Goal: Contribute content: Contribute content

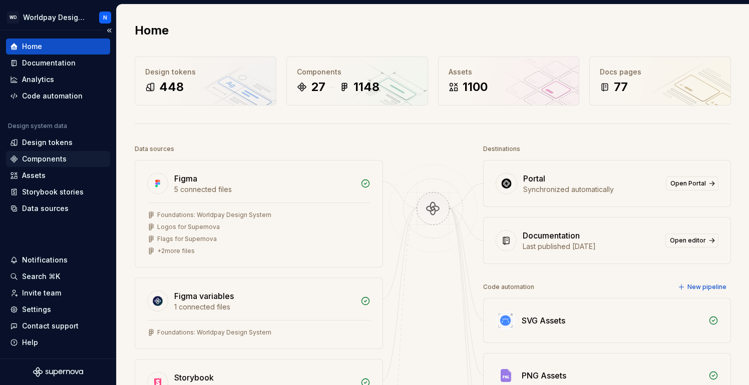
click at [56, 157] on div "Components" at bounding box center [44, 159] width 45 height 10
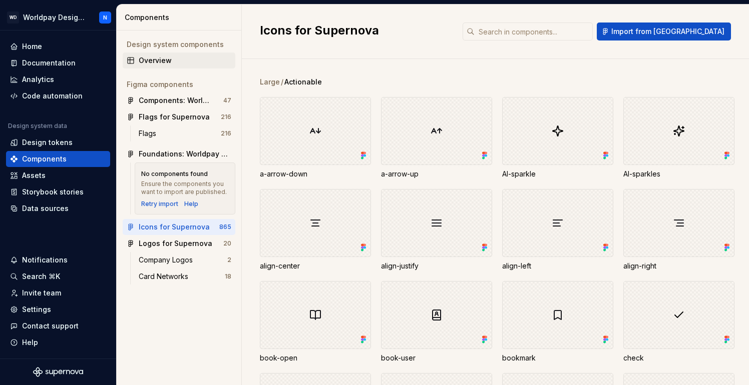
click at [177, 58] on div "Overview" at bounding box center [185, 61] width 93 height 10
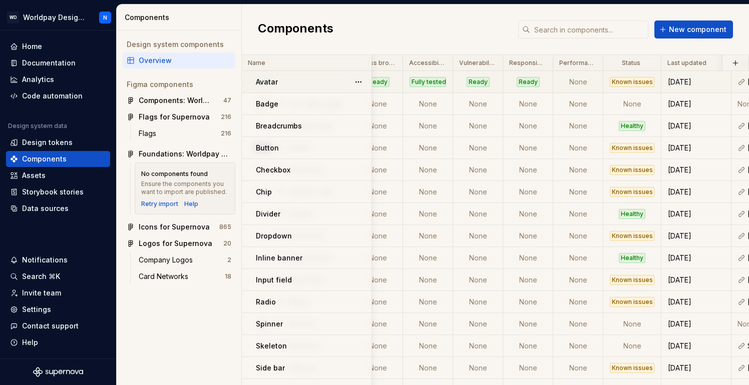
scroll to position [0, 283]
click at [575, 84] on td "None" at bounding box center [576, 82] width 50 height 22
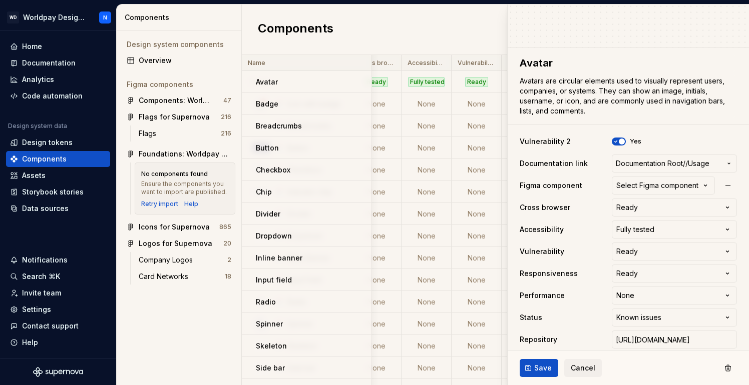
scroll to position [123, 0]
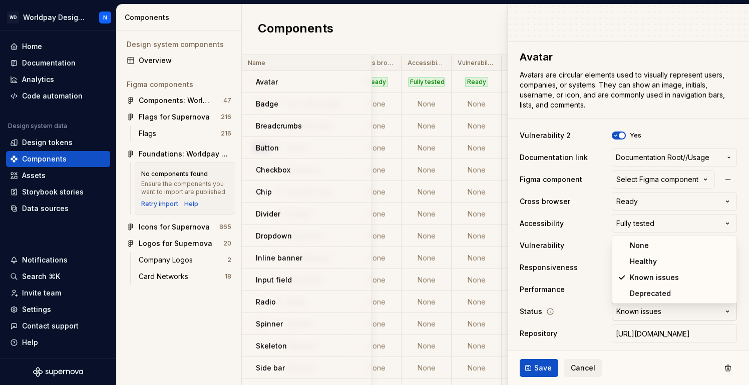
click at [662, 313] on html "WD Worldpay Design System N Home Documentation Analytics Code automation Design…" at bounding box center [374, 192] width 749 height 385
click at [566, 310] on html "WD Worldpay Design System N Home Documentation Analytics Code automation Design…" at bounding box center [374, 192] width 749 height 385
type textarea "*"
click at [683, 291] on html "WD Worldpay Design System N Home Documentation Analytics Code automation Design…" at bounding box center [374, 192] width 749 height 385
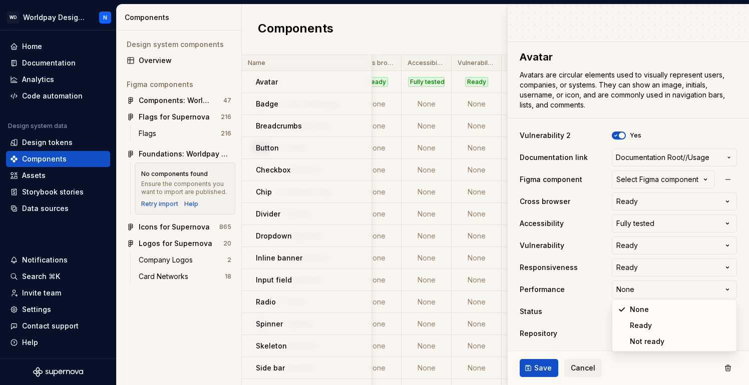
select select "**********"
click at [539, 369] on span "Save" at bounding box center [543, 368] width 18 height 10
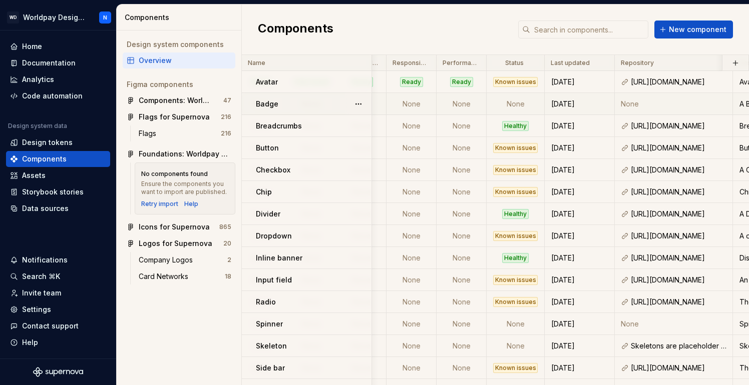
scroll to position [0, 387]
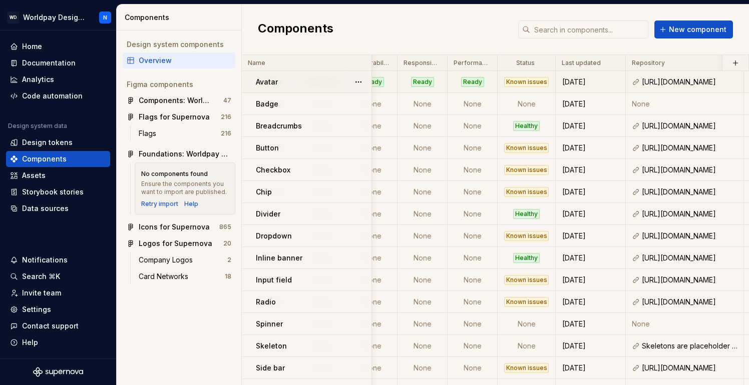
click at [524, 82] on div "Known issues" at bounding box center [526, 82] width 45 height 10
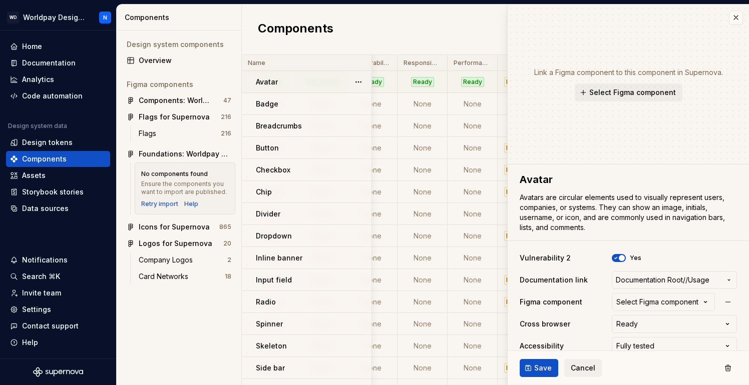
type textarea "*"
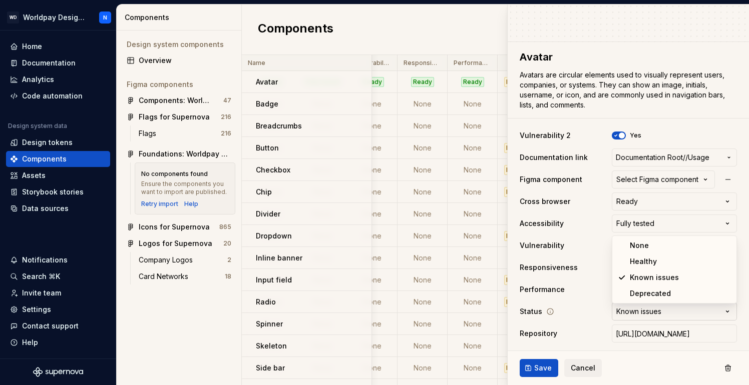
click at [698, 315] on html "WD Worldpay Design System N Home Documentation Analytics Code automation Design…" at bounding box center [374, 192] width 749 height 385
select select "**********"
click at [543, 367] on span "Save" at bounding box center [543, 368] width 18 height 10
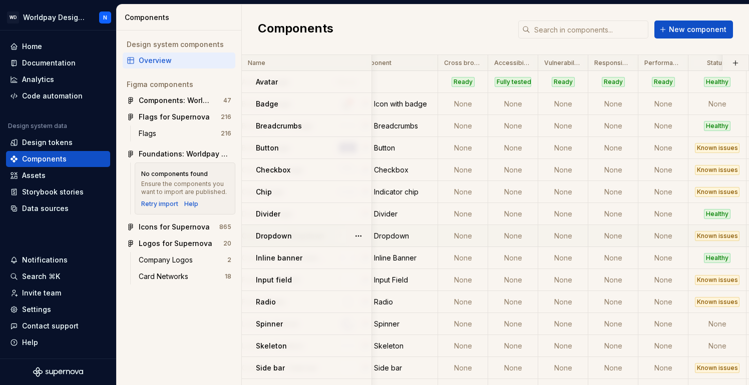
scroll to position [0, 197]
click at [469, 105] on td "None" at bounding box center [462, 104] width 50 height 22
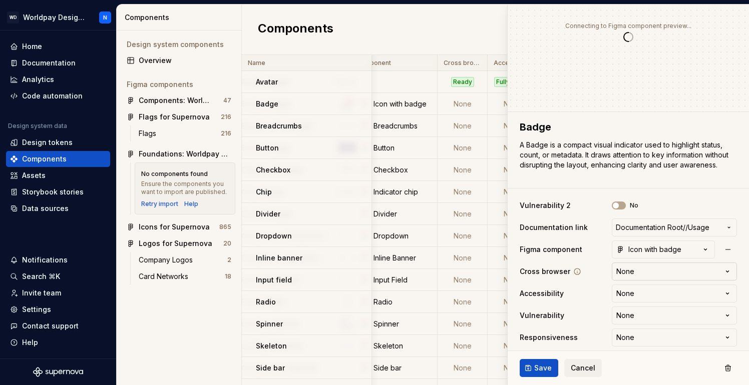
scroll to position [57, 0]
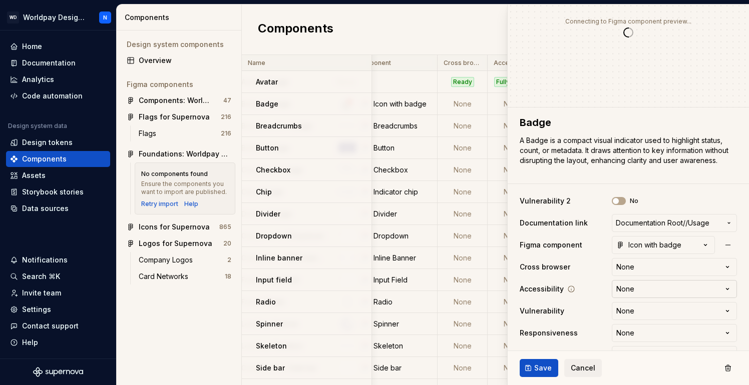
type textarea "*"
click at [671, 266] on html "WD Worldpay Design System N Home Documentation Analytics Code automation Design…" at bounding box center [374, 192] width 749 height 385
select select "**********"
type textarea "*"
click at [670, 287] on html "WD Worldpay Design System N Home Documentation Analytics Code automation Design…" at bounding box center [374, 192] width 749 height 385
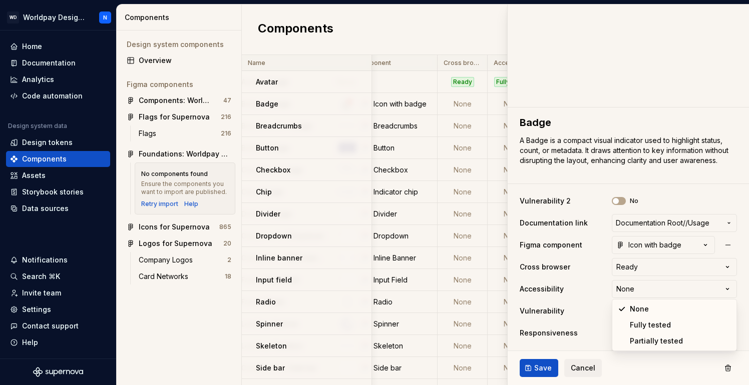
select select "**********"
type textarea "*"
click at [668, 309] on html "WD Worldpay Design System N Home Documentation Analytics Code automation Design…" at bounding box center [374, 192] width 749 height 385
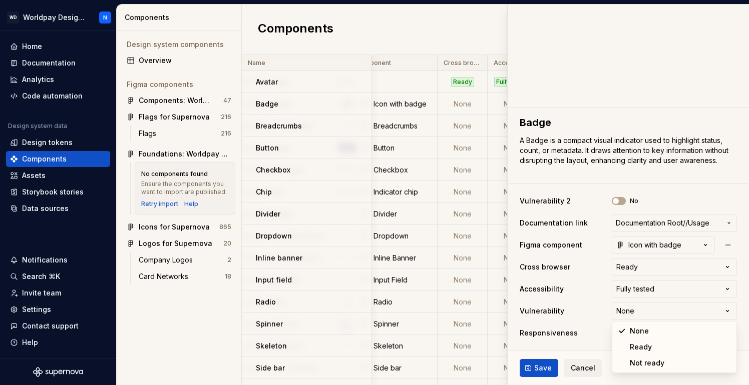
select select "**********"
type textarea "*"
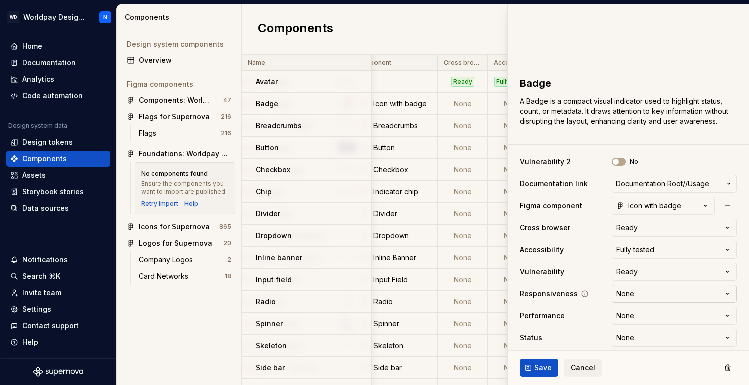
scroll to position [106, 0]
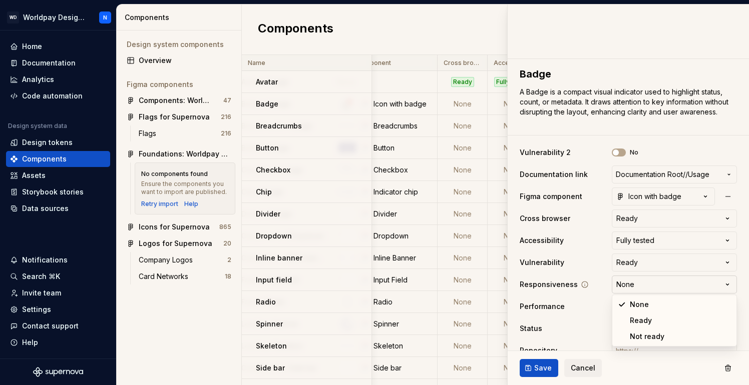
click at [678, 287] on html "WD Worldpay Design System N Home Documentation Analytics Code automation Design…" at bounding box center [374, 192] width 749 height 385
select select "**********"
type textarea "*"
click at [675, 302] on html "WD Worldpay Design System N Home Documentation Analytics Code automation Design…" at bounding box center [374, 192] width 749 height 385
select select "**********"
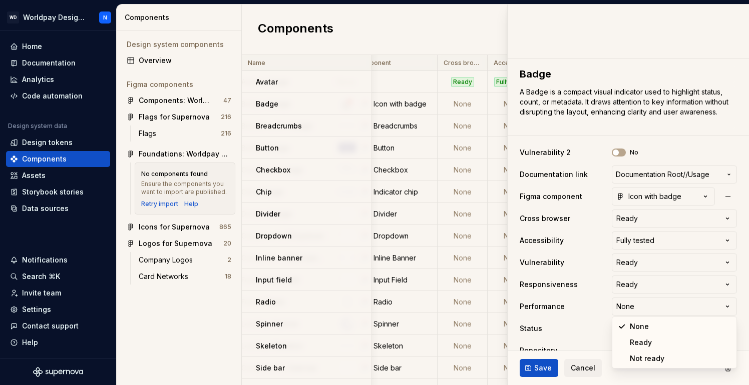
type textarea "*"
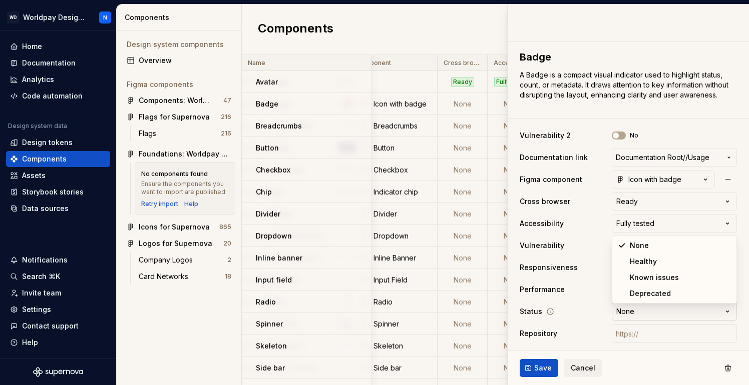
click at [672, 308] on html "WD Worldpay Design System N Home Documentation Analytics Code automation Design…" at bounding box center [374, 192] width 749 height 385
select select "**********"
type textarea "*"
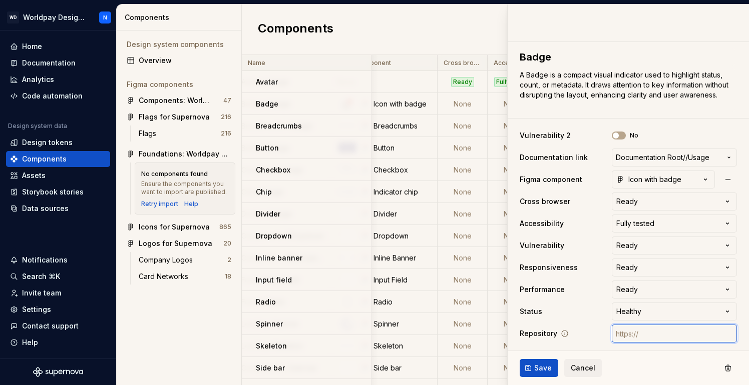
click at [649, 334] on input "text" at bounding box center [673, 334] width 125 height 18
type input "[URL][DOMAIN_NAME]"
drag, startPoint x: 658, startPoint y: 332, endPoint x: 752, endPoint y: 335, distance: 94.1
click at [748, 335] on html "WD Worldpay Design System N Home Documentation Analytics Code automation Design…" at bounding box center [374, 192] width 749 height 385
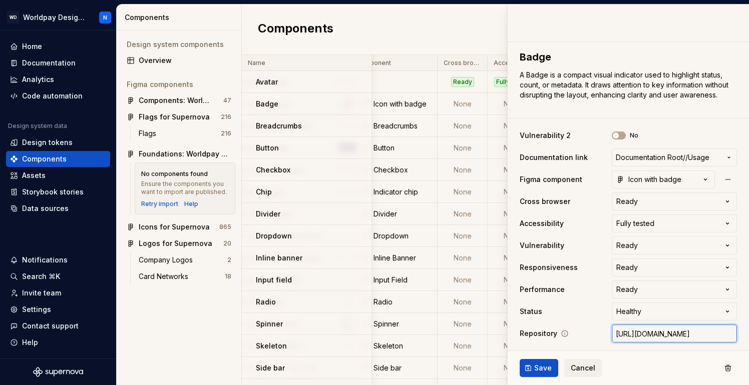
click at [677, 337] on input "[URL][DOMAIN_NAME]" at bounding box center [673, 334] width 125 height 18
click at [674, 333] on input "[URL][DOMAIN_NAME]" at bounding box center [673, 334] width 125 height 18
type textarea "*"
paste input "[URL][DOMAIN_NAME]"
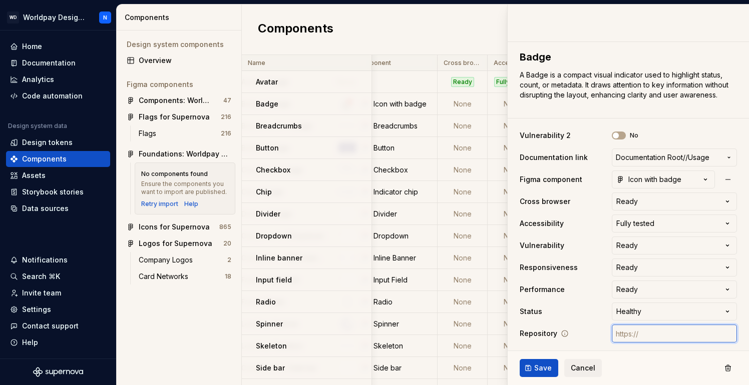
type textarea "*"
type input "[URL][DOMAIN_NAME]"
click at [535, 369] on span "Save" at bounding box center [543, 368] width 18 height 10
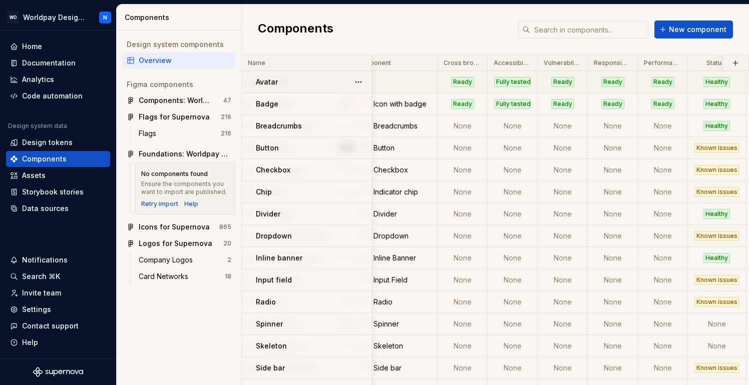
click at [609, 81] on div "Ready" at bounding box center [612, 82] width 23 height 10
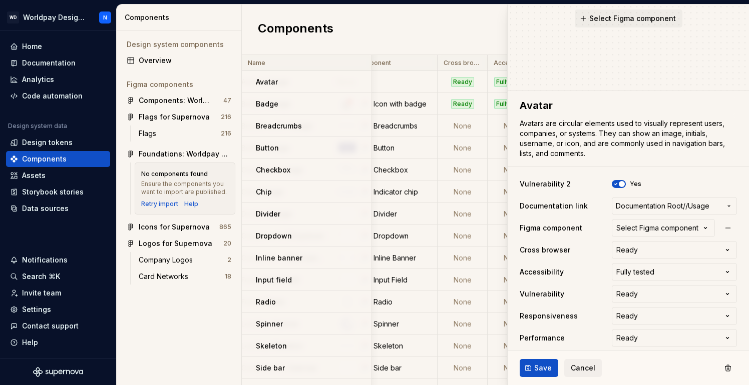
scroll to position [123, 0]
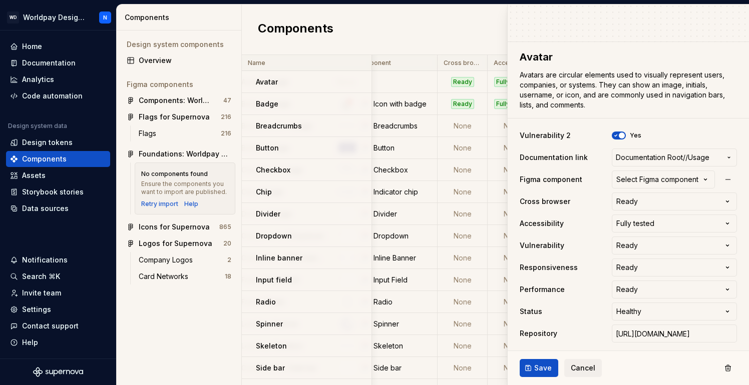
type textarea "*"
click at [580, 368] on span "Cancel" at bounding box center [582, 368] width 25 height 10
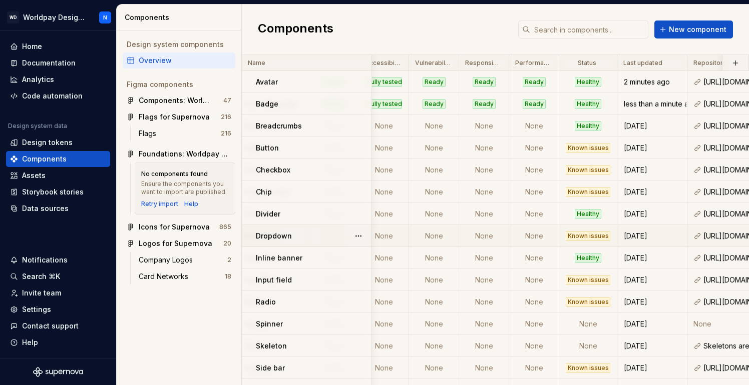
scroll to position [0, 323]
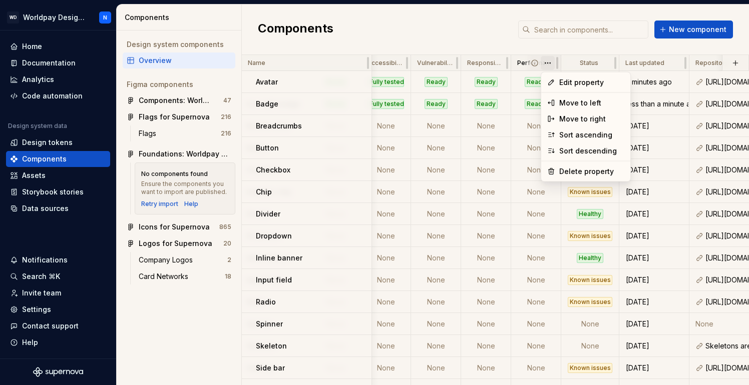
click at [548, 62] on html "WD Worldpay Design System N Home Documentation Analytics Code automation Design…" at bounding box center [374, 192] width 749 height 385
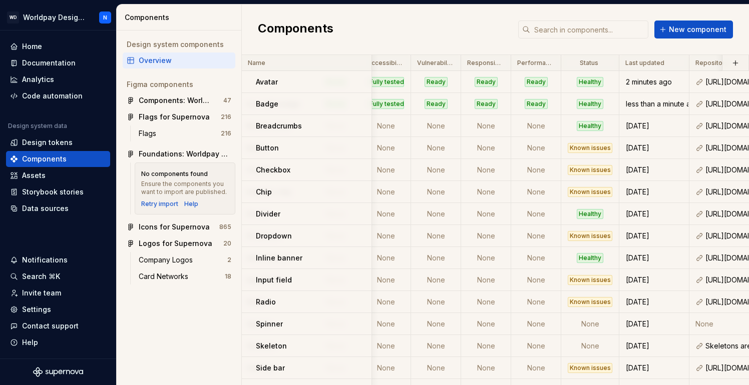
click at [491, 282] on html "WD Worldpay Design System N Home Documentation Analytics Code automation Design…" at bounding box center [374, 192] width 749 height 385
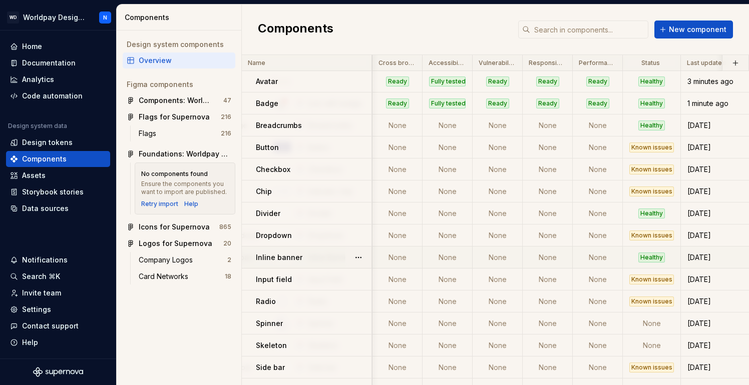
scroll to position [1, 269]
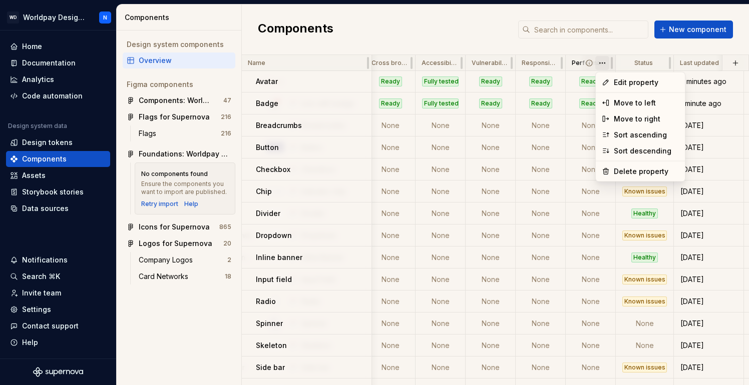
click at [603, 64] on html "WD Worldpay Design System N Home Documentation Analytics Code automation Design…" at bounding box center [374, 192] width 749 height 385
click at [623, 81] on span "Edit property" at bounding box center [645, 83] width 65 height 10
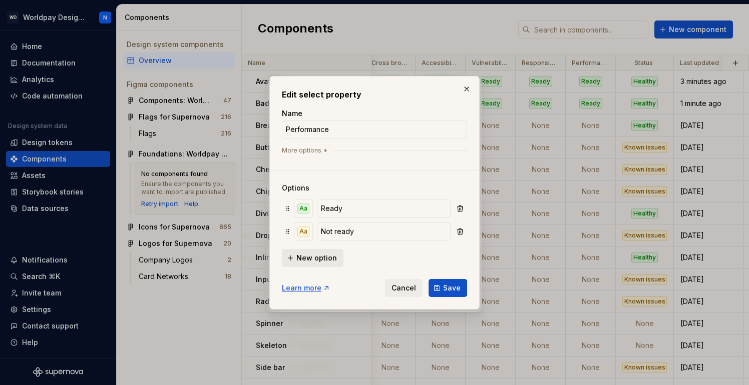
click at [312, 258] on span "New option" at bounding box center [316, 258] width 41 height 10
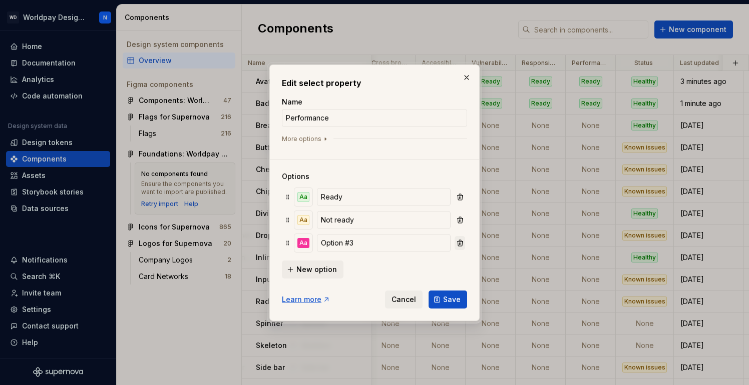
click at [460, 242] on button "button" at bounding box center [459, 243] width 11 height 14
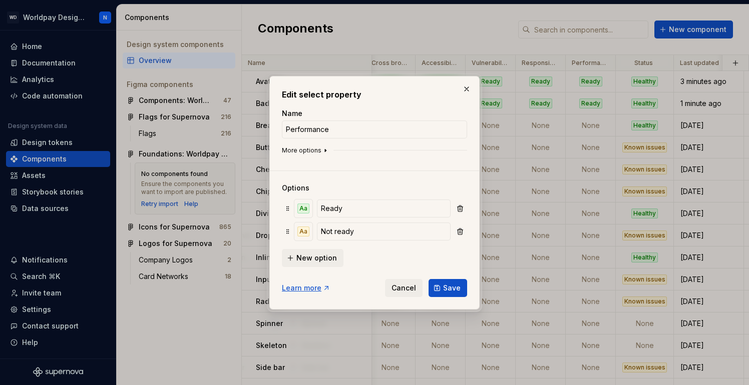
click at [324, 148] on icon "button" at bounding box center [325, 151] width 8 height 8
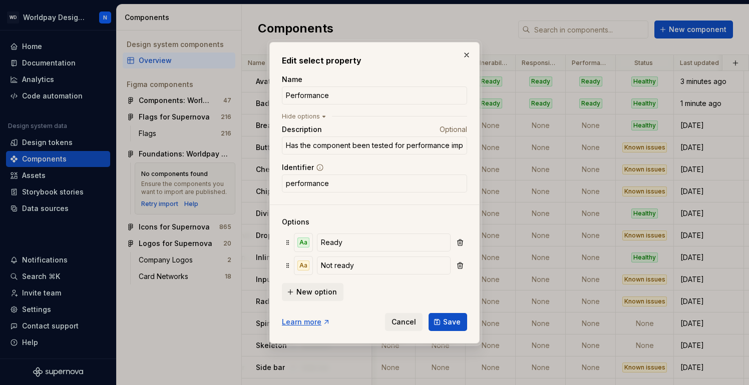
click at [403, 322] on span "Cancel" at bounding box center [403, 322] width 25 height 10
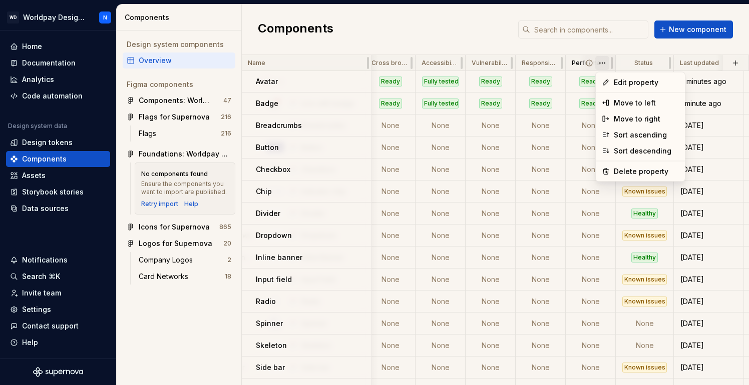
click at [603, 63] on html "WD Worldpay Design System N Home Documentation Analytics Code automation Design…" at bounding box center [374, 192] width 749 height 385
click at [626, 171] on div "Delete property" at bounding box center [645, 172] width 65 height 10
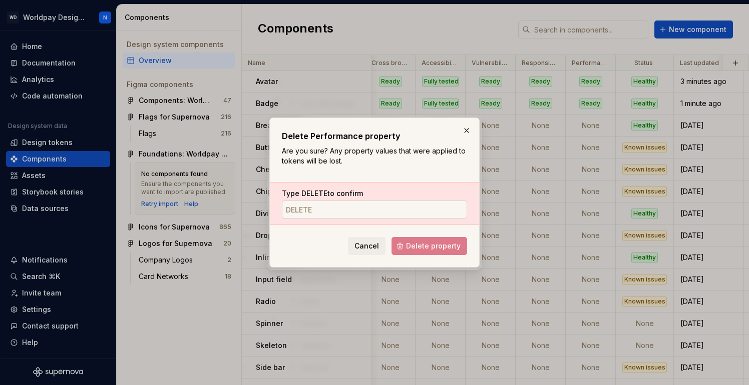
click at [350, 208] on input "Type DELETE to confirm" at bounding box center [374, 210] width 185 height 18
type input "DELETE"
click at [450, 246] on span "Delete property" at bounding box center [433, 246] width 55 height 10
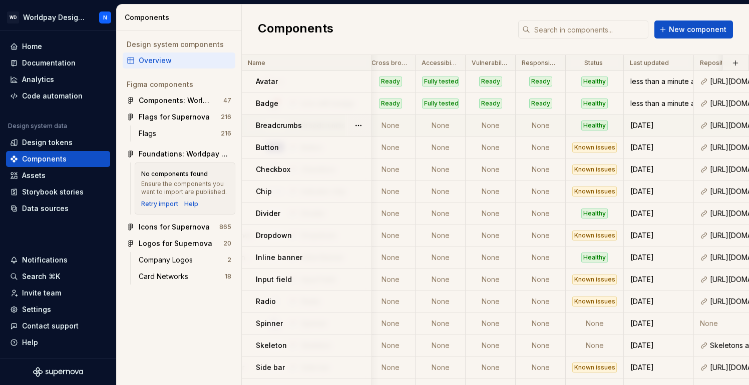
click at [393, 127] on td "None" at bounding box center [390, 126] width 50 height 22
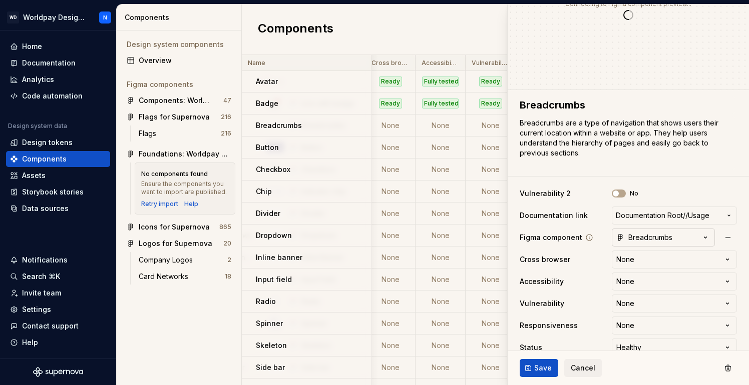
scroll to position [97, 0]
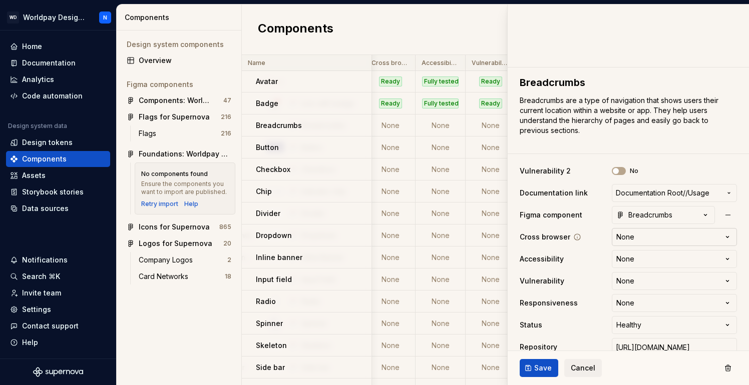
click at [654, 237] on html "WD Worldpay Design System N Home Documentation Analytics Code automation Design…" at bounding box center [374, 192] width 749 height 385
type textarea "*"
select select "**********"
type textarea "*"
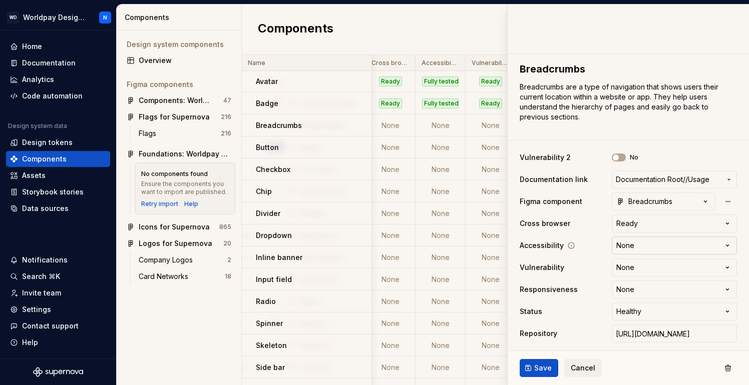
click at [667, 244] on html "WD Worldpay Design System N Home Documentation Analytics Code automation Design…" at bounding box center [374, 192] width 749 height 385
select select "**********"
type textarea "*"
click at [662, 266] on html "WD Worldpay Design System N Home Documentation Analytics Code automation Design…" at bounding box center [374, 192] width 749 height 385
select select "**********"
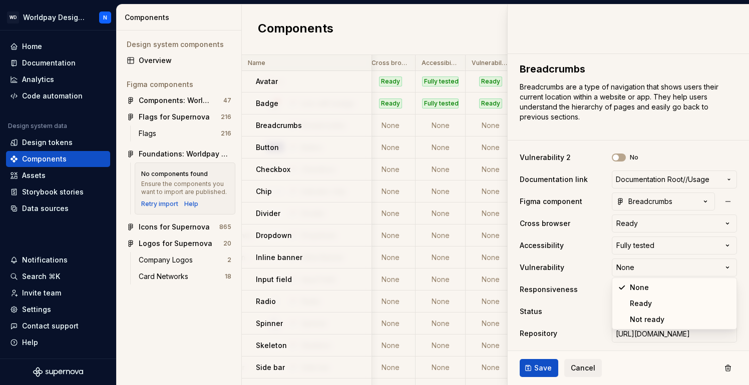
type textarea "*"
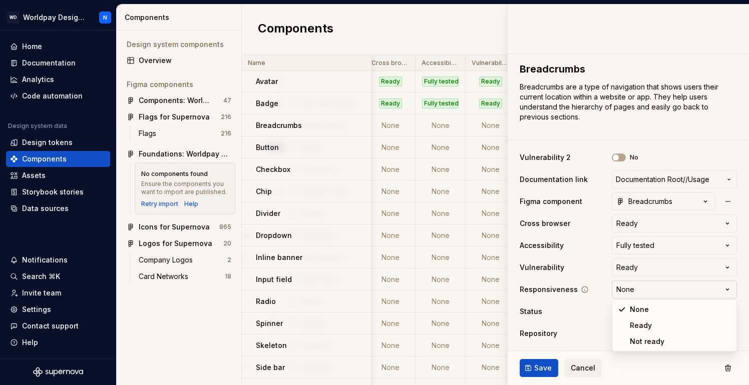
click at [664, 287] on html "WD Worldpay Design System N Home Documentation Analytics Code automation Design…" at bounding box center [374, 192] width 749 height 385
select select "**********"
click at [538, 370] on span "Save" at bounding box center [543, 368] width 18 height 10
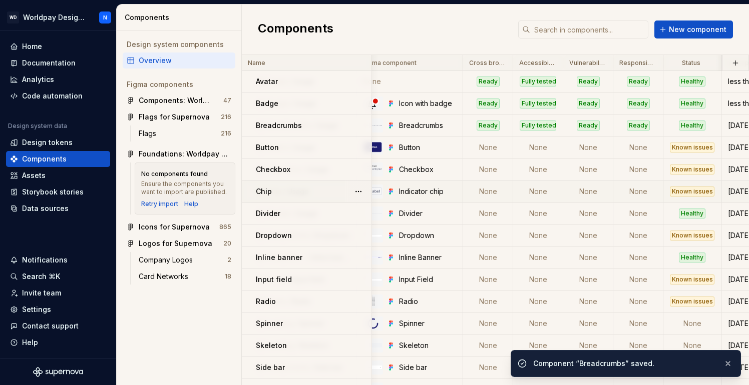
scroll to position [1, 167]
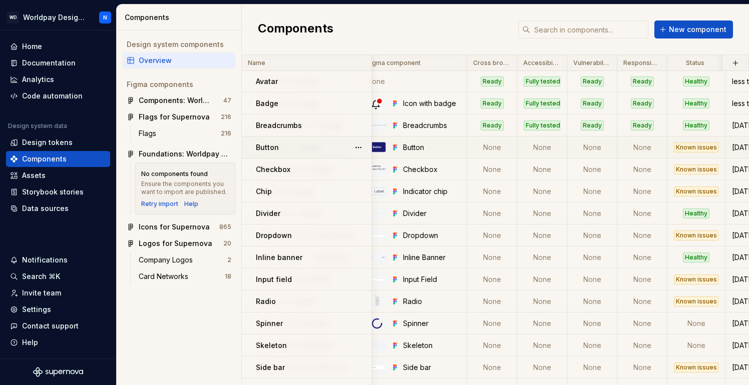
click at [496, 148] on td "None" at bounding box center [492, 148] width 50 height 22
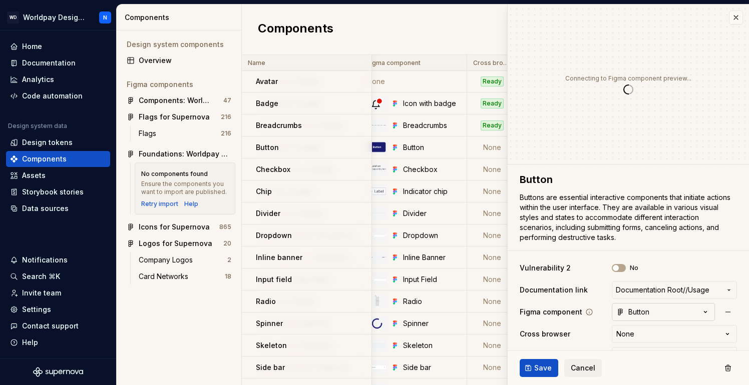
type textarea "*"
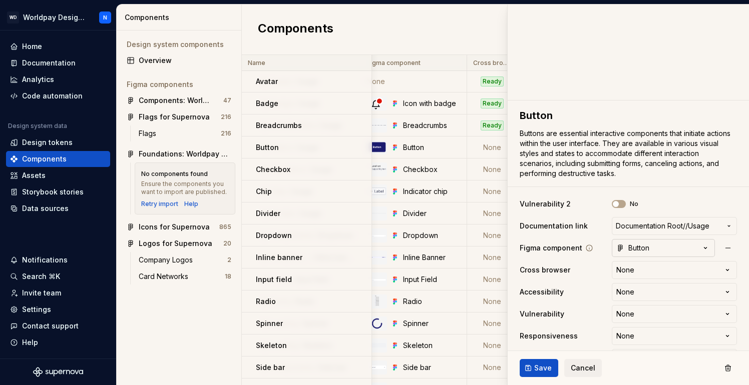
scroll to position [70, 0]
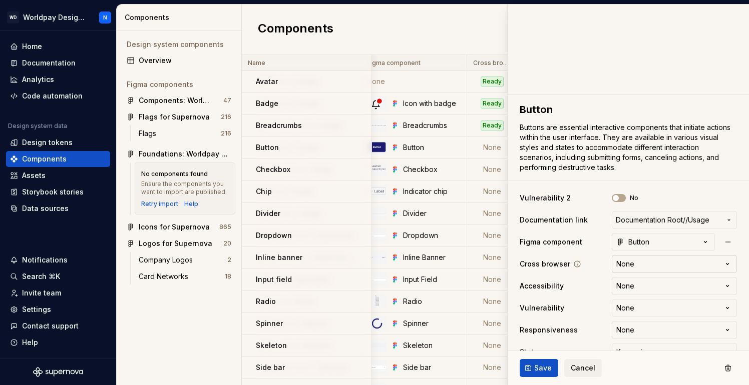
click at [662, 264] on html "WD Worldpay Design System N Home Documentation Analytics Code automation Design…" at bounding box center [374, 192] width 749 height 385
select select "**********"
type textarea "*"
click at [655, 284] on html "WD Worldpay Design System N Home Documentation Analytics Code automation Design…" at bounding box center [374, 192] width 749 height 385
select select "**********"
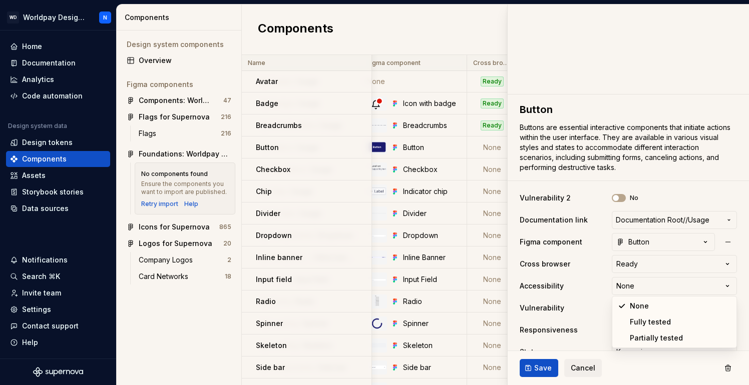
type textarea "*"
click at [659, 304] on html "WD Worldpay Design System N Home Documentation Analytics Code automation Design…" at bounding box center [374, 192] width 749 height 385
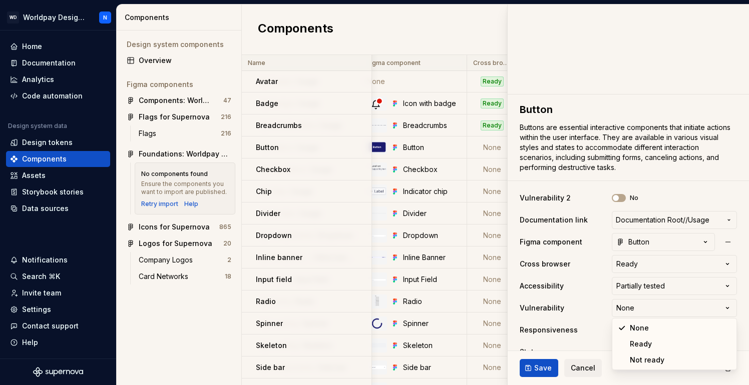
select select "**********"
type textarea "*"
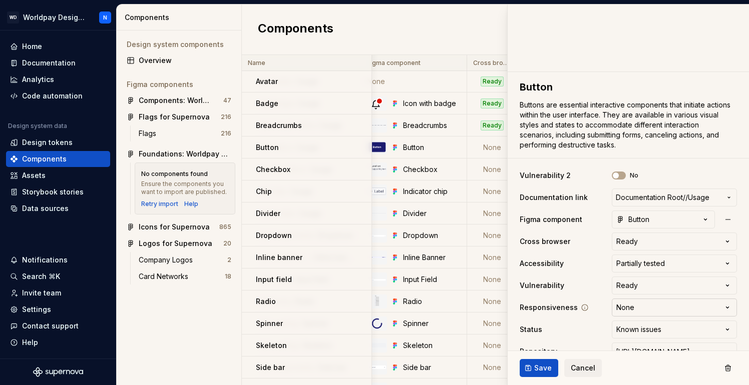
scroll to position [97, 0]
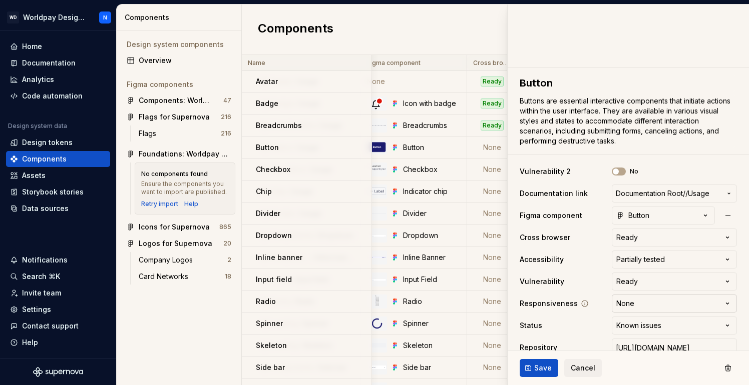
click at [651, 306] on html "WD Worldpay Design System N Home Documentation Analytics Code automation Design…" at bounding box center [374, 192] width 749 height 385
select select "**********"
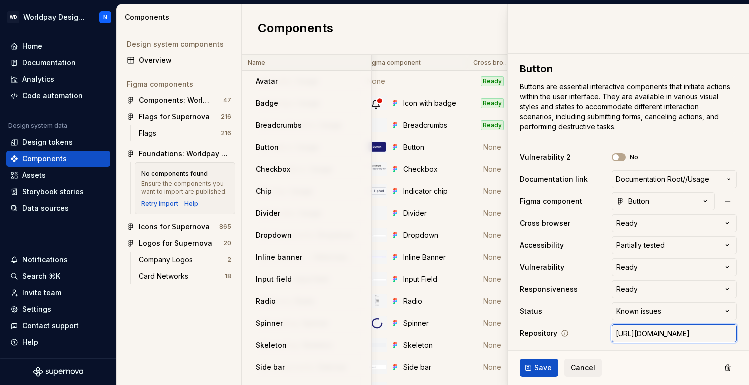
click at [691, 334] on input "[URL][DOMAIN_NAME]" at bounding box center [673, 334] width 125 height 18
click at [711, 334] on input "[URL][DOMAIN_NAME]" at bounding box center [673, 334] width 125 height 18
drag, startPoint x: 725, startPoint y: 333, endPoint x: 752, endPoint y: 337, distance: 27.2
click at [748, 337] on html "WD Worldpay Design System N Home Documentation Analytics Code automation Design…" at bounding box center [374, 192] width 749 height 385
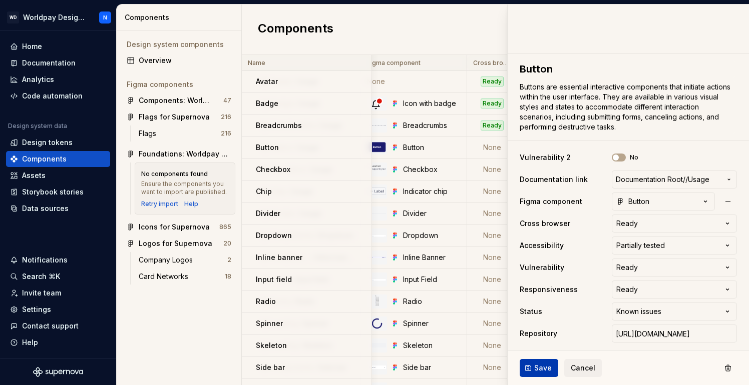
scroll to position [0, 0]
click at [540, 371] on span "Save" at bounding box center [543, 368] width 18 height 10
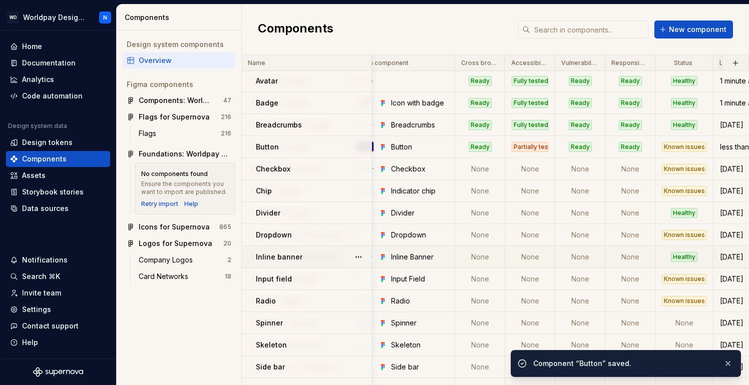
scroll to position [8, 179]
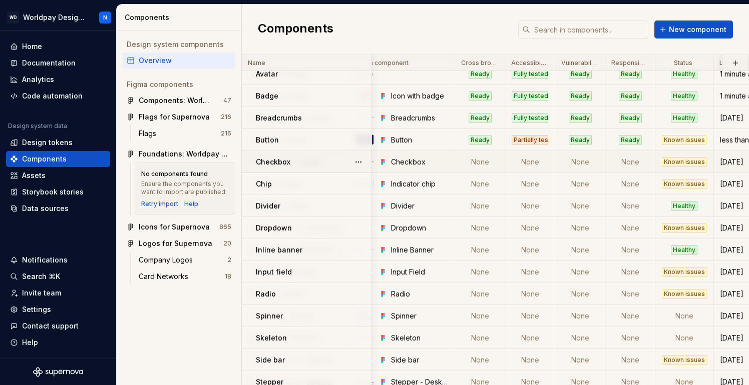
click at [485, 162] on td "None" at bounding box center [480, 162] width 50 height 22
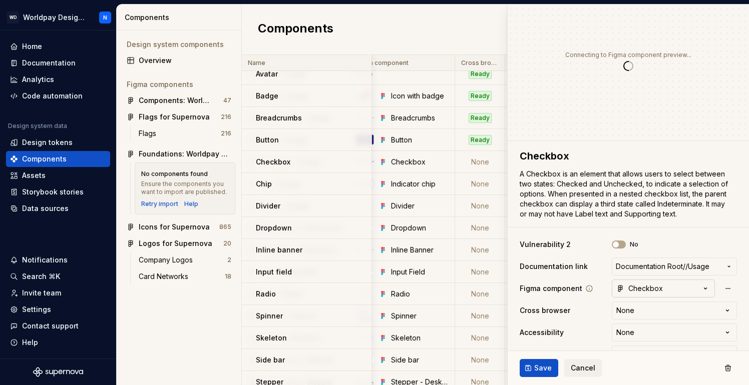
type textarea "*"
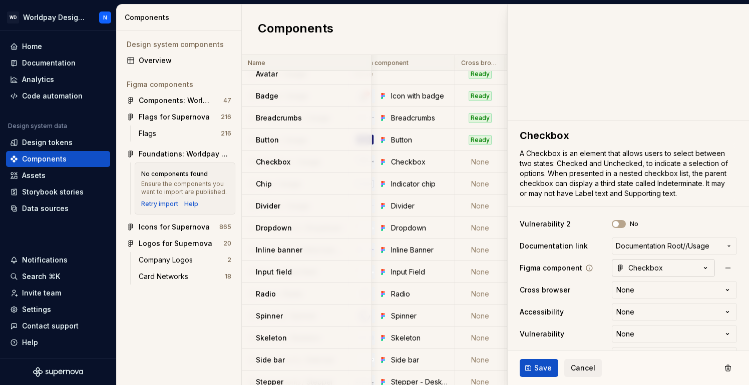
scroll to position [61, 0]
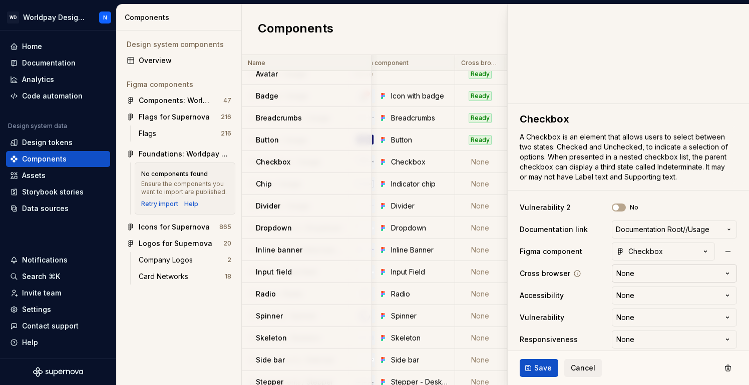
click at [662, 272] on html "WD Worldpay Design System N Home Documentation Analytics Code automation Design…" at bounding box center [374, 192] width 749 height 385
select select "**********"
type textarea "*"
click at [653, 294] on html "WD Worldpay Design System N Home Documentation Analytics Code automation Design…" at bounding box center [374, 192] width 749 height 385
select select "**********"
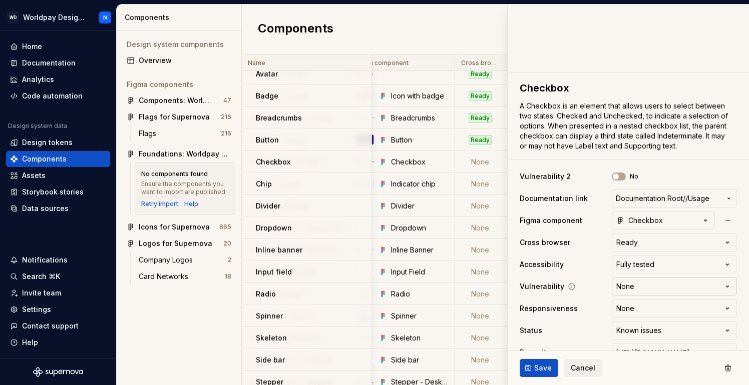
scroll to position [108, 0]
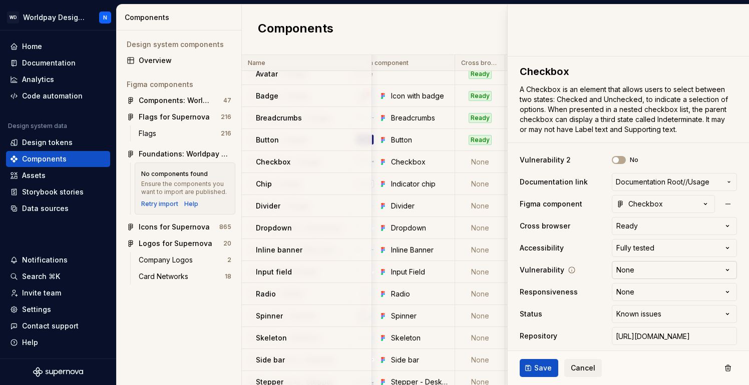
type textarea "*"
click at [656, 269] on html "WD Worldpay Design System N Home Documentation Analytics Code automation Design…" at bounding box center [374, 192] width 749 height 385
select select "**********"
type textarea "*"
click at [650, 291] on html "WD Worldpay Design System N Home Documentation Analytics Code automation Design…" at bounding box center [374, 192] width 749 height 385
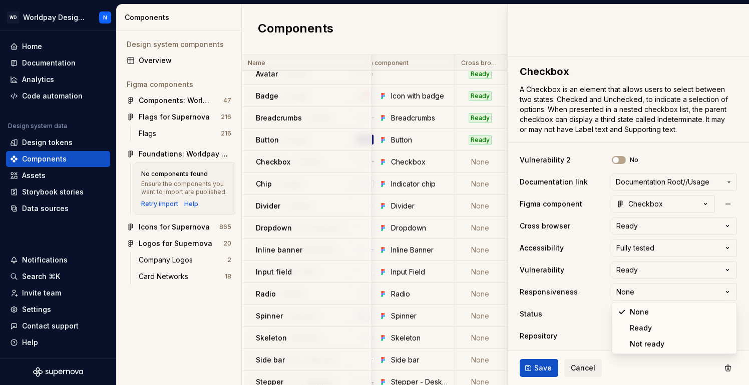
select select "**********"
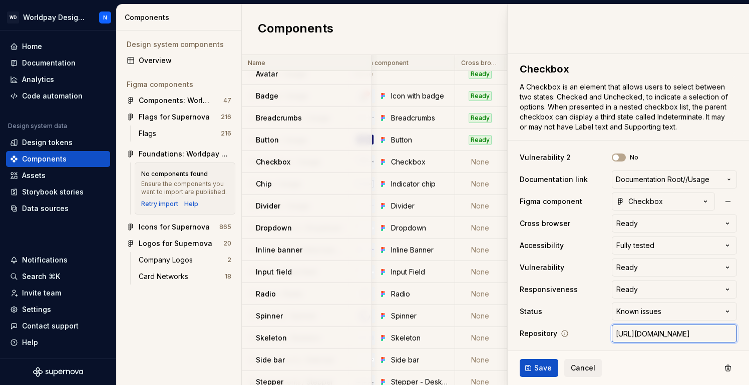
click at [716, 333] on input "[URL][DOMAIN_NAME]" at bounding box center [673, 334] width 125 height 18
drag, startPoint x: 708, startPoint y: 334, endPoint x: 752, endPoint y: 335, distance: 44.0
click at [748, 335] on html "WD Worldpay Design System N Home Documentation Analytics Code automation Design…" at bounding box center [374, 192] width 749 height 385
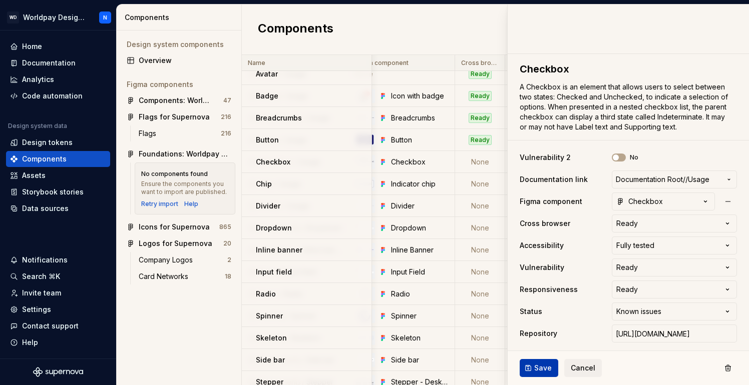
scroll to position [0, 0]
click at [547, 370] on span "Save" at bounding box center [543, 368] width 18 height 10
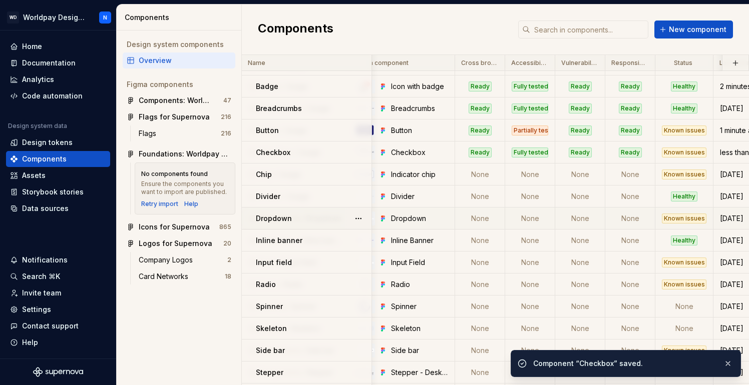
scroll to position [19, 179]
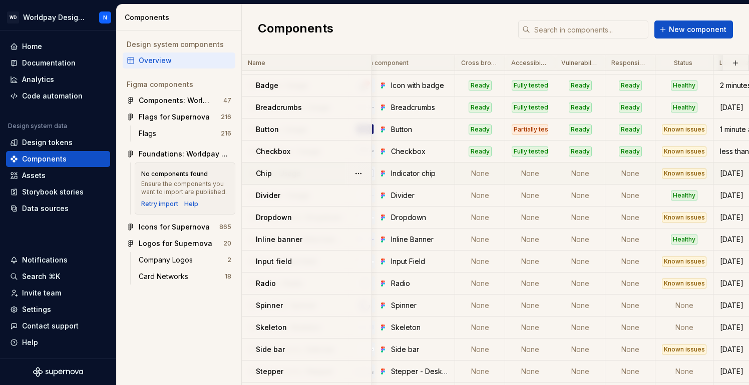
click at [481, 173] on td "None" at bounding box center [480, 174] width 50 height 22
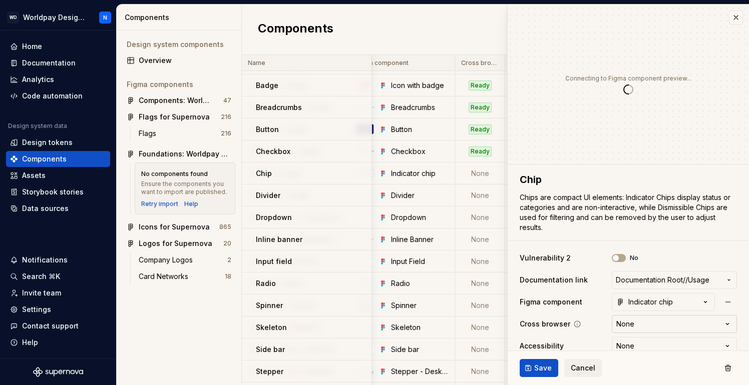
type textarea "*"
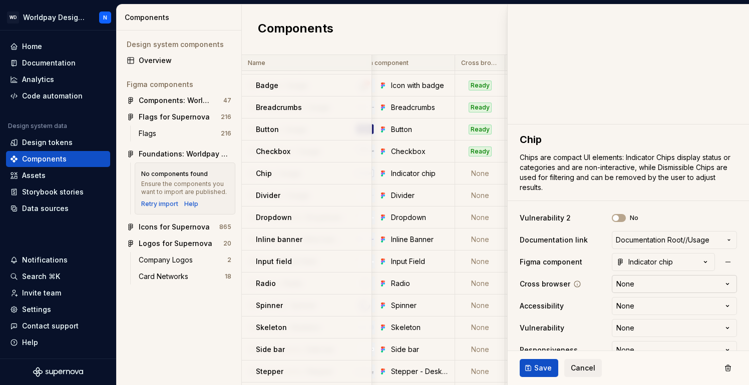
scroll to position [40, 0]
click at [658, 284] on html "WD Worldpay Design System N Home Documentation Analytics Code automation Design…" at bounding box center [374, 192] width 749 height 385
select select "**********"
type textarea "*"
click at [656, 329] on html "WD Worldpay Design System N Home Documentation Analytics Code automation Design…" at bounding box center [374, 192] width 749 height 385
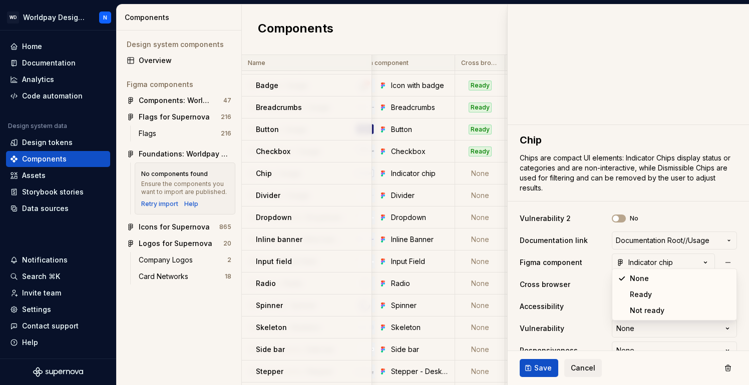
select select "**********"
type textarea "*"
click at [638, 306] on html "WD Worldpay Design System N Home Documentation Analytics Code automation Design…" at bounding box center [374, 192] width 749 height 385
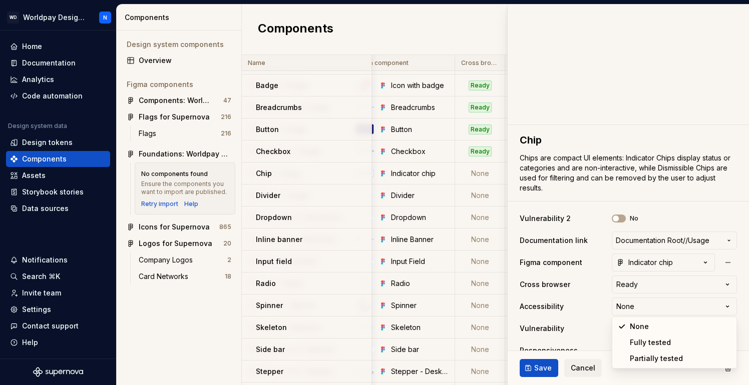
select select "**********"
type textarea "*"
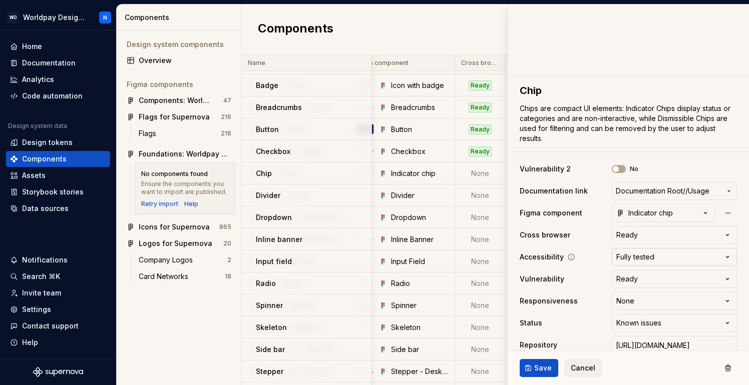
scroll to position [101, 0]
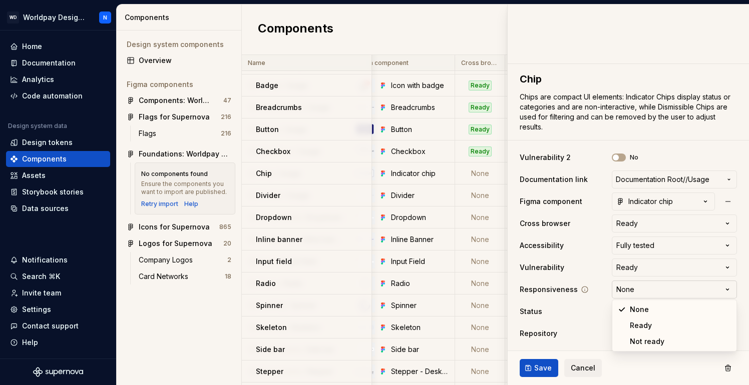
click at [634, 297] on html "WD Worldpay Design System N Home Documentation Analytics Code automation Design…" at bounding box center [374, 192] width 749 height 385
select select "**********"
click at [709, 335] on input "[URL][DOMAIN_NAME]" at bounding box center [673, 334] width 125 height 18
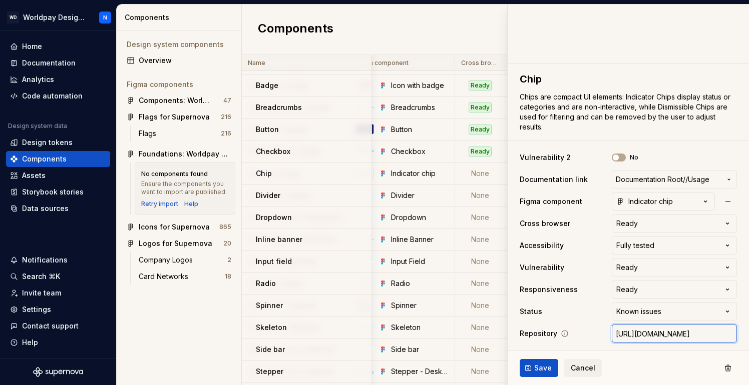
click at [698, 333] on input "[URL][DOMAIN_NAME]" at bounding box center [673, 334] width 125 height 18
drag, startPoint x: 712, startPoint y: 331, endPoint x: 751, endPoint y: 332, distance: 38.5
click at [748, 332] on html "WD Worldpay Design System N Home Documentation Analytics Code automation Design…" at bounding box center [374, 192] width 749 height 385
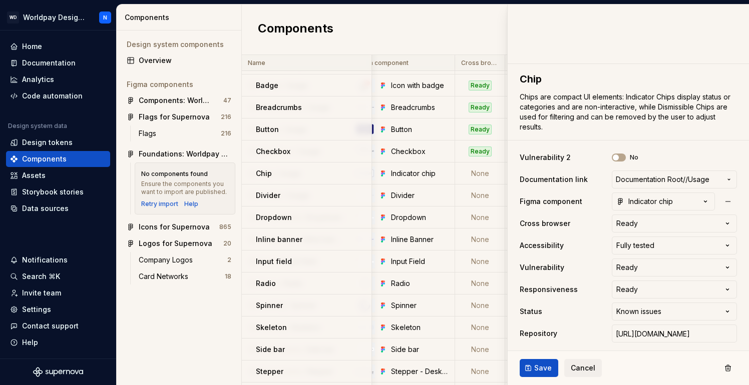
click at [581, 344] on div "**********" at bounding box center [627, 246] width 217 height 198
click at [534, 369] on span "Save" at bounding box center [543, 368] width 18 height 10
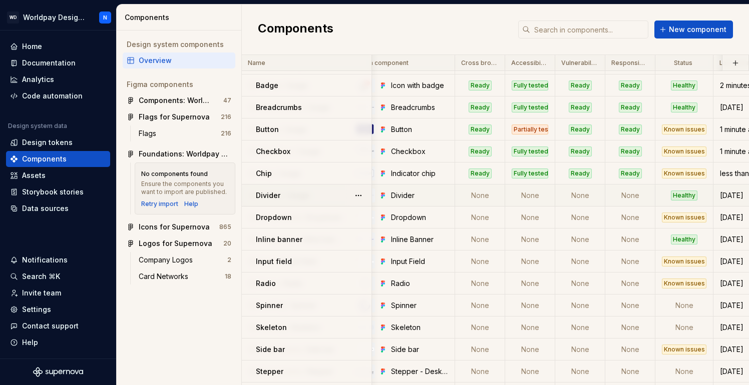
click at [480, 197] on td "None" at bounding box center [480, 196] width 50 height 22
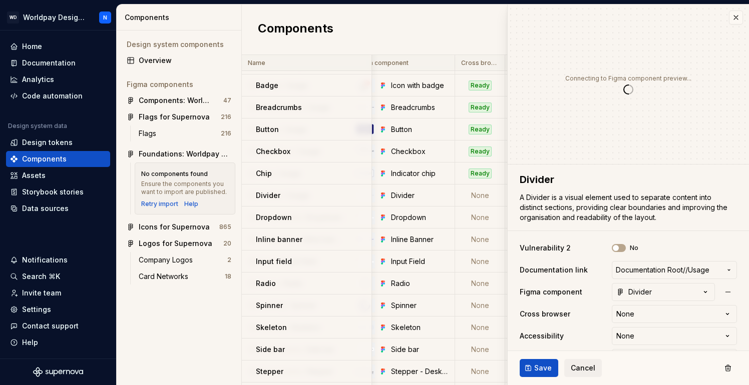
type textarea "*"
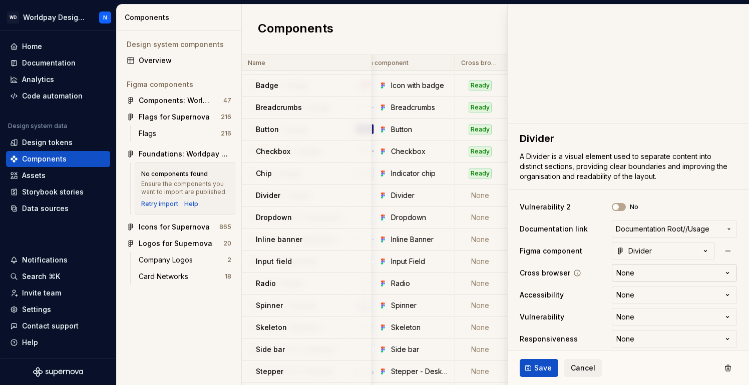
scroll to position [46, 0]
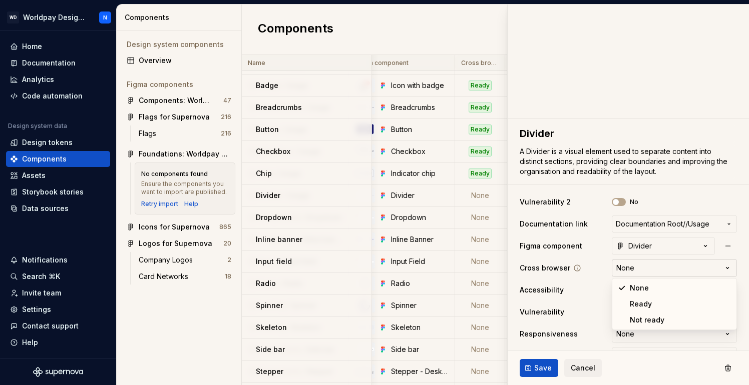
click at [670, 268] on html "WD Worldpay Design System N Home Documentation Analytics Code automation Design…" at bounding box center [374, 192] width 749 height 385
select select "**********"
type textarea "*"
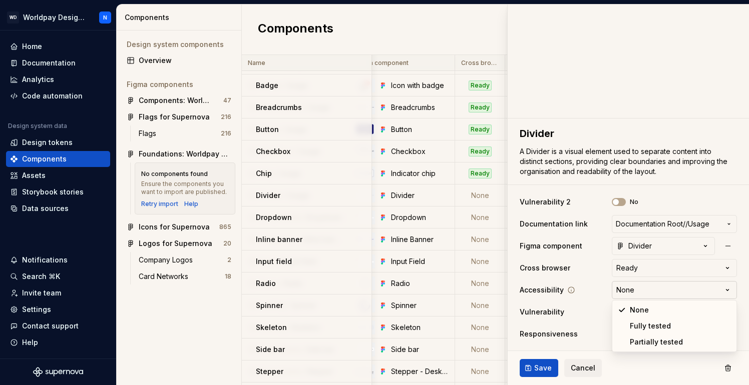
click at [661, 289] on html "WD Worldpay Design System N Home Documentation Analytics Code automation Design…" at bounding box center [374, 192] width 749 height 385
select select "**********"
type textarea "*"
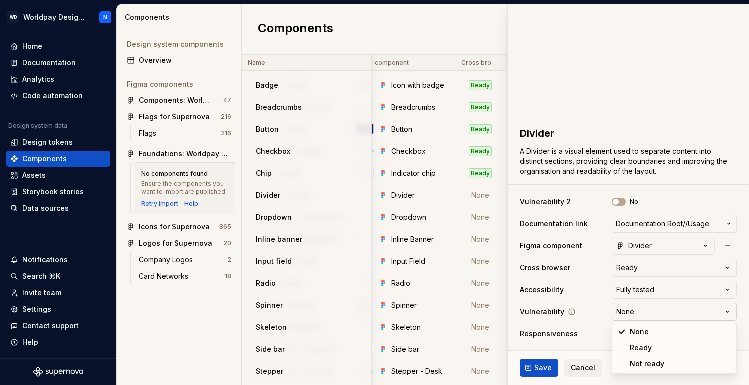
click at [658, 315] on html "WD Worldpay Design System N Home Documentation Analytics Code automation Design…" at bounding box center [374, 192] width 749 height 385
select select "**********"
type textarea "*"
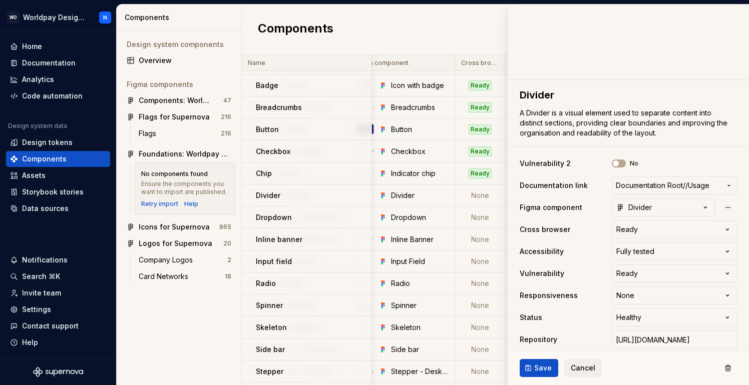
scroll to position [91, 0]
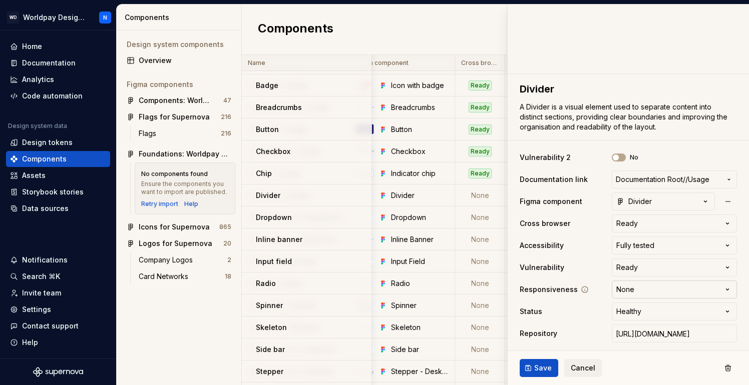
click at [659, 289] on html "WD Worldpay Design System N Home Documentation Analytics Code automation Design…" at bounding box center [374, 192] width 749 height 385
select select "**********"
click at [658, 316] on html "WD Worldpay Design System N Home Documentation Analytics Code automation Design…" at bounding box center [374, 192] width 749 height 385
click at [589, 309] on html "WD Worldpay Design System N Home Documentation Analytics Code automation Design…" at bounding box center [374, 192] width 749 height 385
click at [545, 365] on span "Save" at bounding box center [543, 368] width 18 height 10
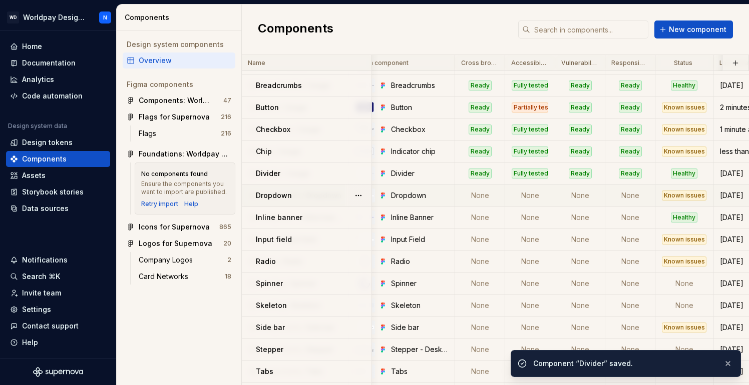
scroll to position [48, 179]
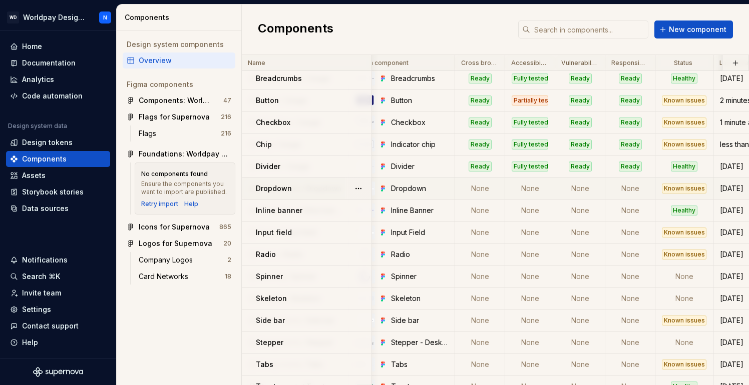
click at [486, 184] on td "None" at bounding box center [480, 189] width 50 height 22
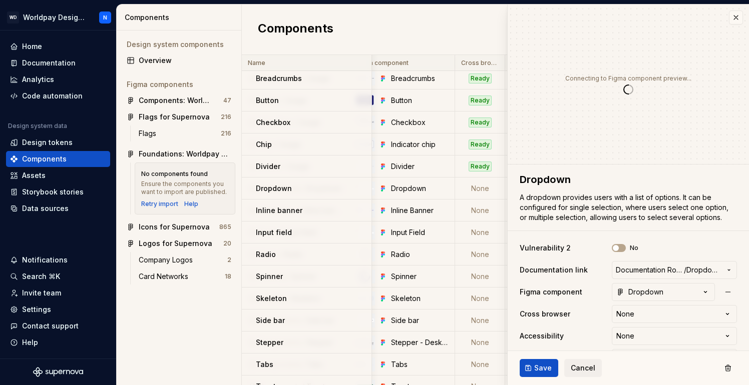
type textarea "*"
click at [655, 312] on html "WD Worldpay Design System N Home Documentation Analytics Code automation Design…" at bounding box center [374, 192] width 749 height 385
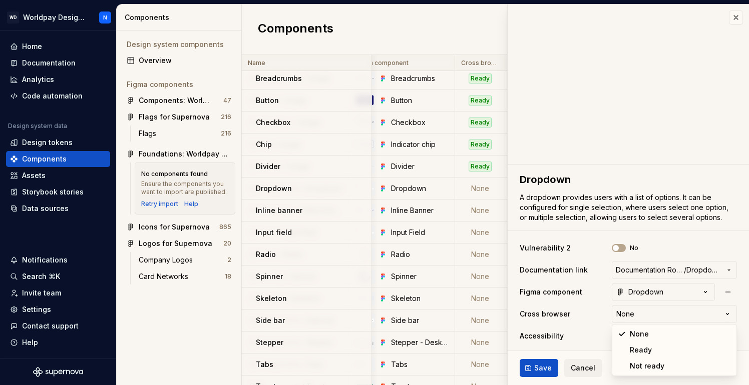
select select "**********"
type textarea "*"
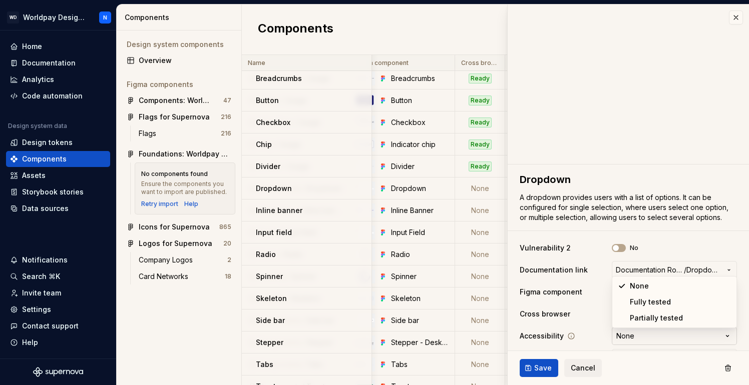
click at [653, 334] on html "WD Worldpay Design System N Home Documentation Analytics Code automation Design…" at bounding box center [374, 192] width 749 height 385
select select "**********"
type textarea "*"
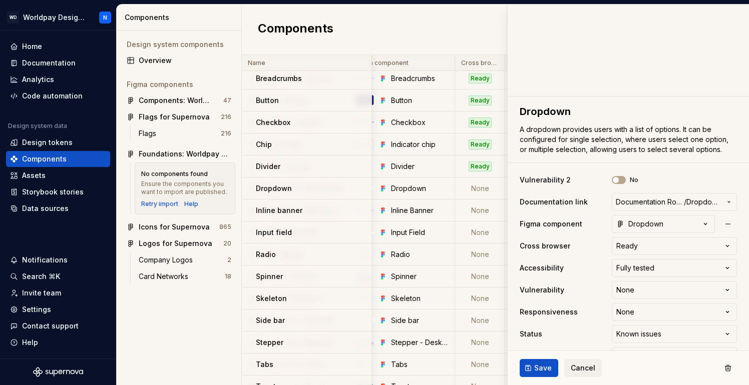
scroll to position [69, 0]
click at [666, 289] on html "WD Worldpay Design System N Home Documentation Analytics Code automation Design…" at bounding box center [374, 192] width 749 height 385
select select "**********"
type textarea "*"
click at [654, 311] on html "WD Worldpay Design System N Home Documentation Analytics Code automation Design…" at bounding box center [374, 192] width 749 height 385
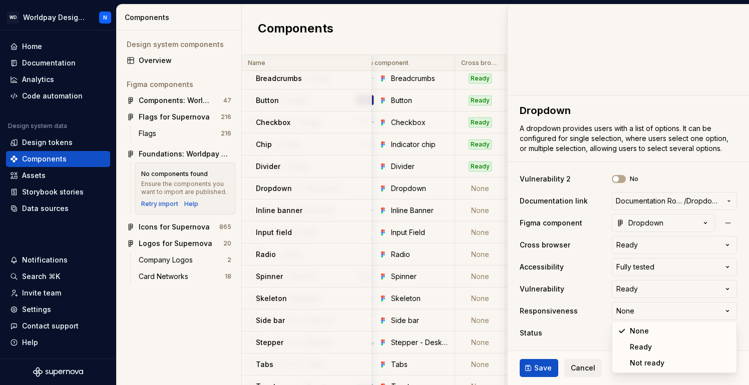
select select "**********"
click at [538, 367] on span "Save" at bounding box center [543, 368] width 18 height 10
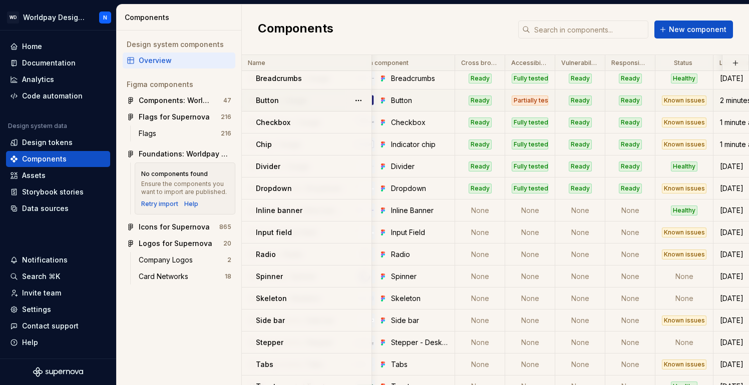
click at [674, 98] on div "Known issues" at bounding box center [684, 101] width 45 height 10
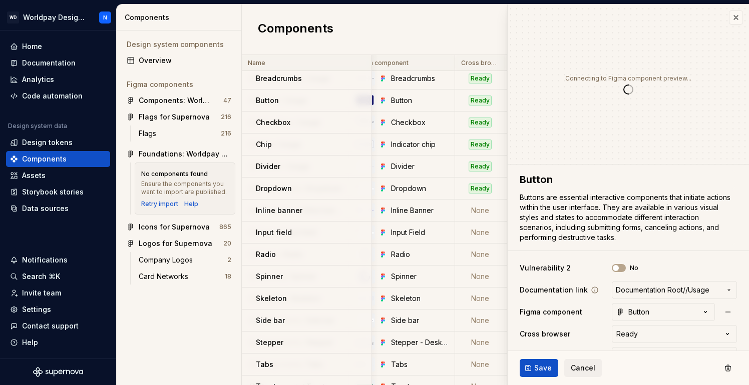
type textarea "*"
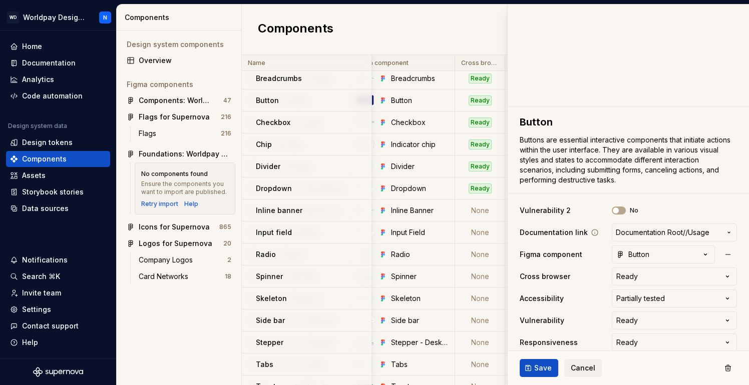
scroll to position [111, 0]
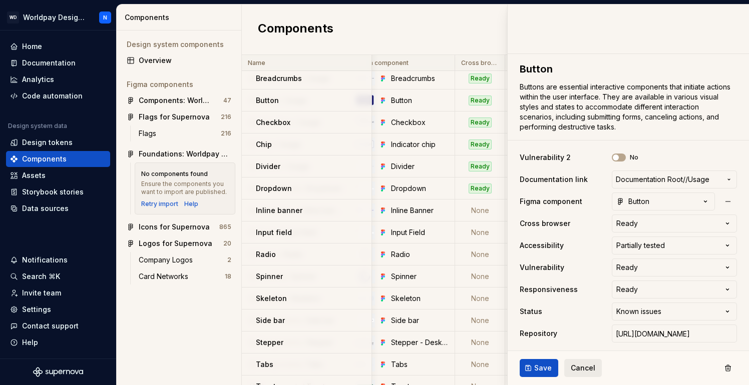
click at [590, 369] on span "Cancel" at bounding box center [582, 368] width 25 height 10
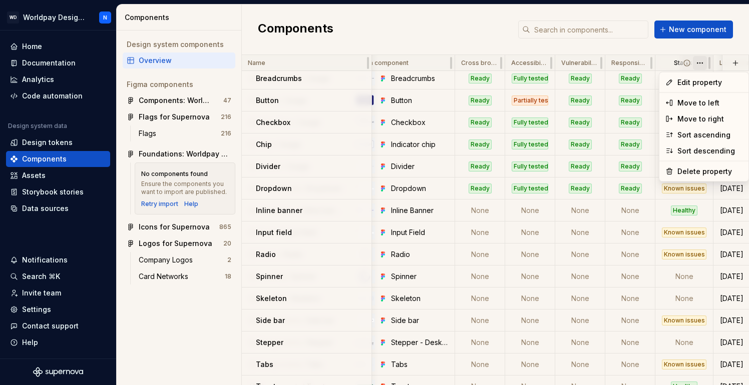
click at [702, 63] on html "WD Worldpay Design System N Home Documentation Analytics Code automation Design…" at bounding box center [374, 192] width 749 height 385
click at [702, 81] on span "Edit property" at bounding box center [709, 83] width 65 height 10
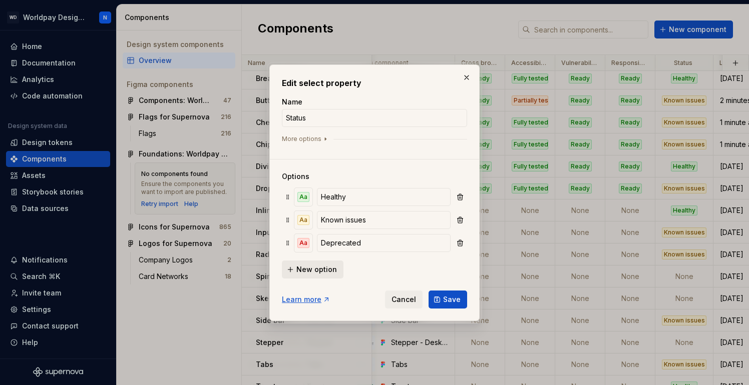
click at [320, 271] on span "New option" at bounding box center [316, 270] width 41 height 10
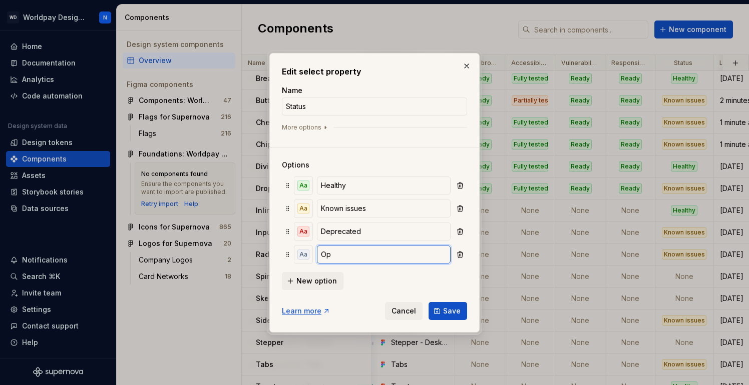
type input "O"
type input "Storybook InProgress"
click at [303, 256] on div "Aa" at bounding box center [303, 255] width 12 height 10
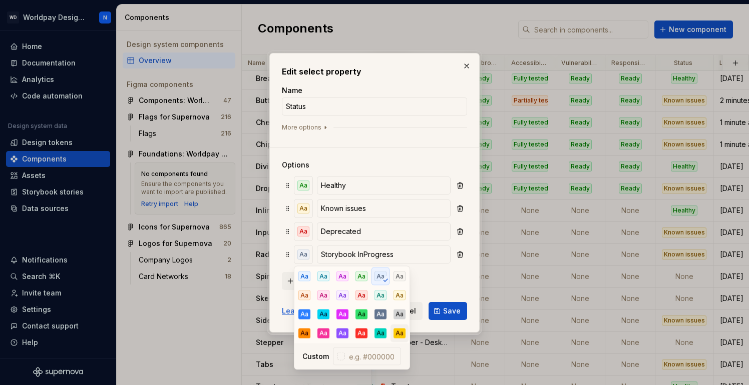
click at [400, 336] on div "Aa" at bounding box center [399, 334] width 12 height 10
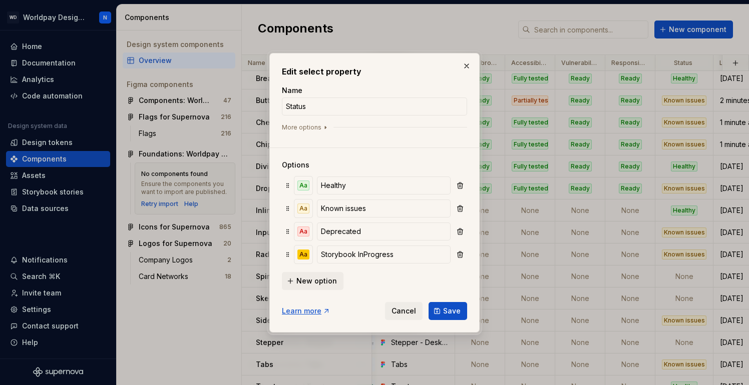
click at [458, 279] on div "New option" at bounding box center [374, 280] width 185 height 20
click at [453, 315] on span "Save" at bounding box center [452, 311] width 18 height 10
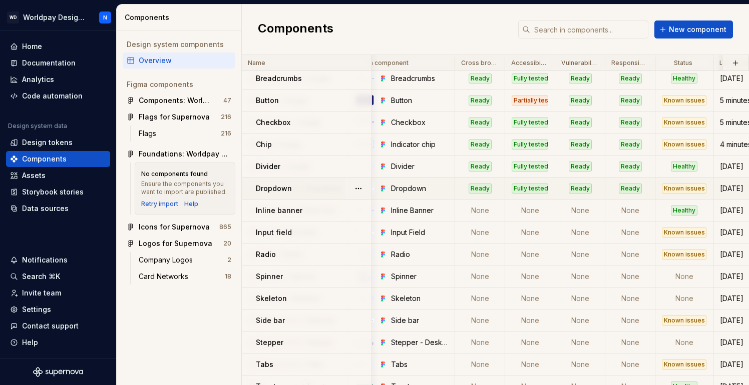
click at [688, 190] on div "Known issues" at bounding box center [684, 189] width 45 height 10
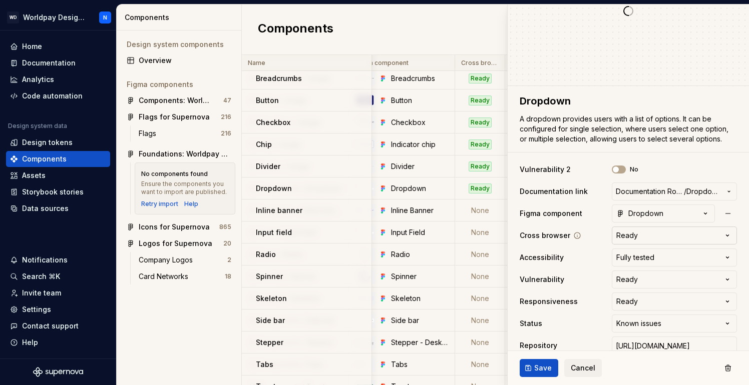
scroll to position [91, 0]
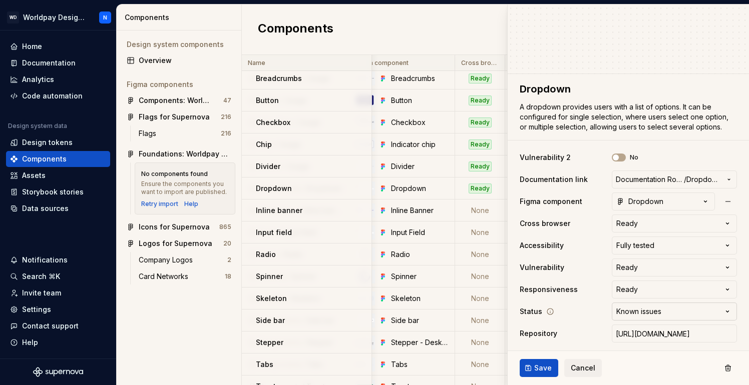
click at [689, 314] on html "WD Worldpay Design System N Home Documentation Analytics Code automation Design…" at bounding box center [374, 192] width 749 height 385
type textarea "*"
select select "**********"
click at [545, 367] on span "Save" at bounding box center [543, 368] width 18 height 10
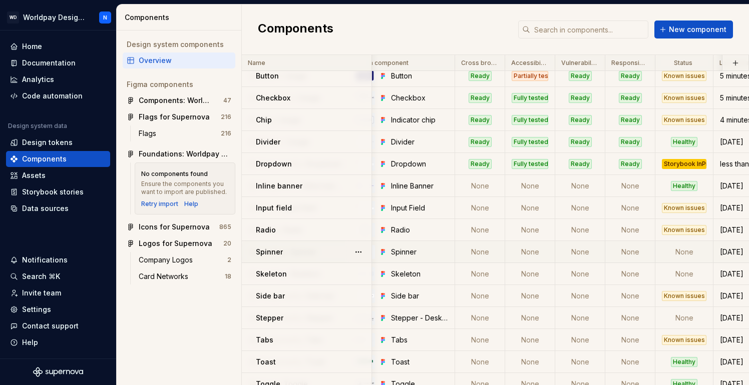
scroll to position [74, 179]
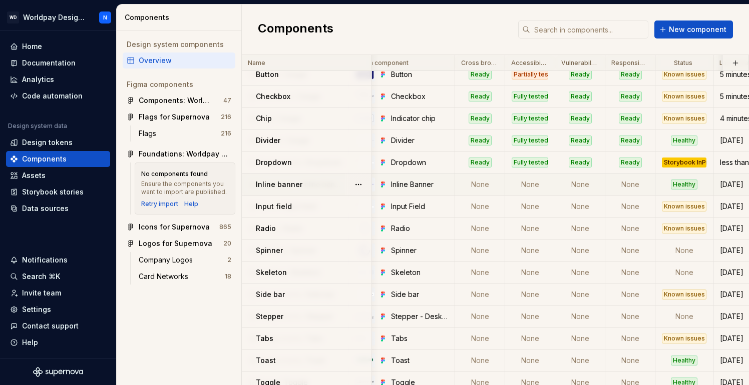
click at [480, 184] on td "None" at bounding box center [480, 185] width 50 height 22
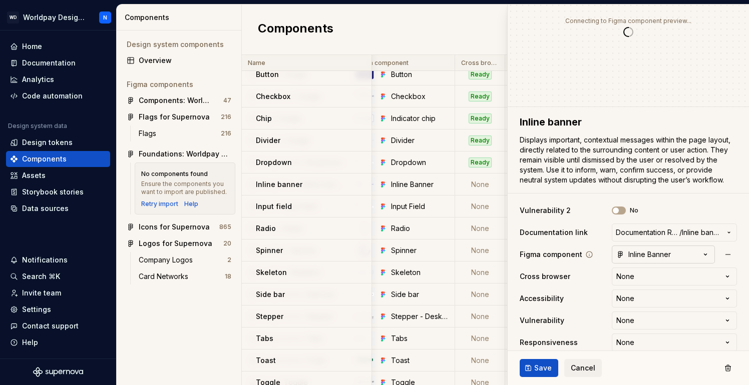
type textarea "*"
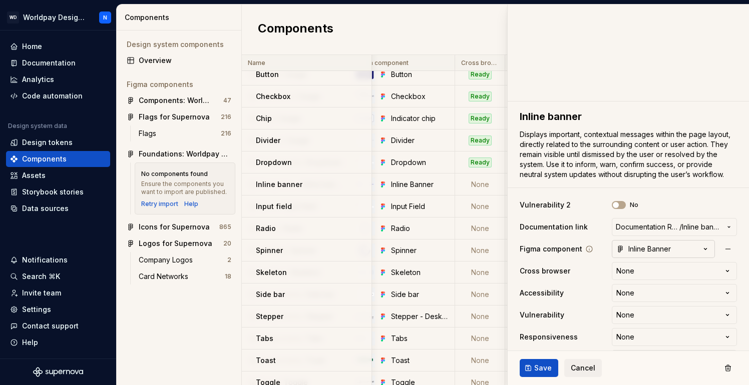
scroll to position [74, 0]
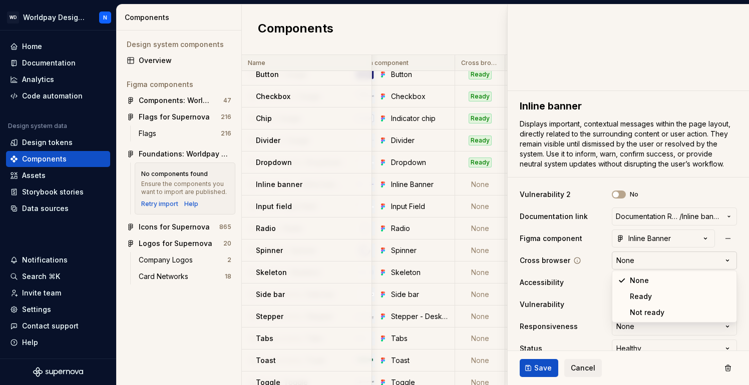
click at [643, 261] on html "WD Worldpay Design System N Home Documentation Analytics Code automation Design…" at bounding box center [374, 192] width 749 height 385
select select "**********"
type textarea "*"
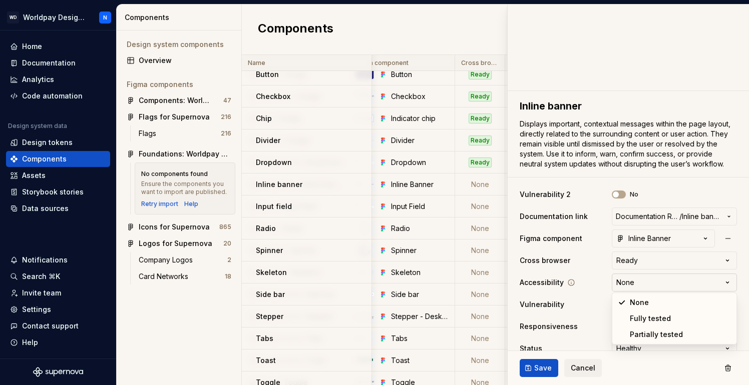
click at [643, 282] on html "WD Worldpay Design System N Home Documentation Analytics Code automation Design…" at bounding box center [374, 192] width 749 height 385
select select "**********"
type textarea "*"
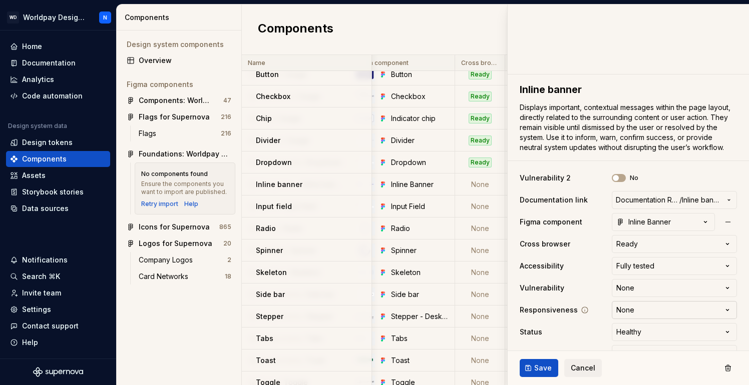
scroll to position [96, 0]
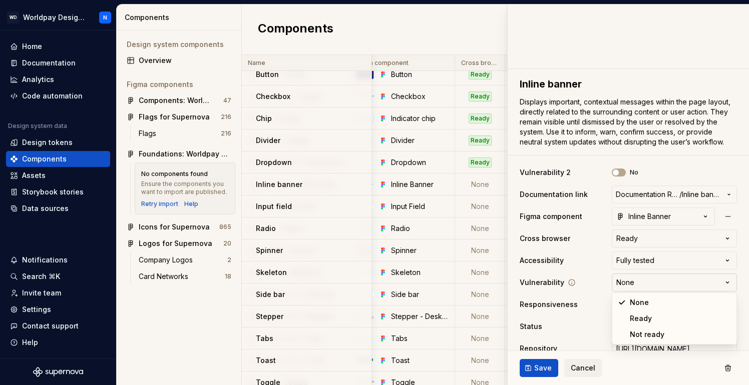
click at [651, 279] on html "WD Worldpay Design System N Home Documentation Analytics Code automation Design…" at bounding box center [374, 192] width 749 height 385
select select "**********"
type textarea "*"
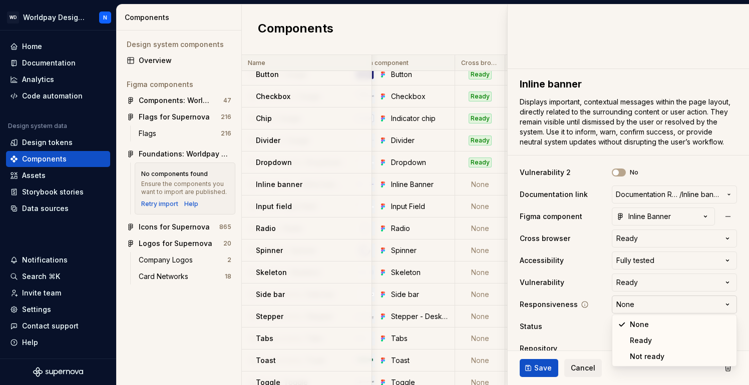
click at [658, 306] on html "WD Worldpay Design System N Home Documentation Analytics Code automation Design…" at bounding box center [374, 192] width 749 height 385
select select "**********"
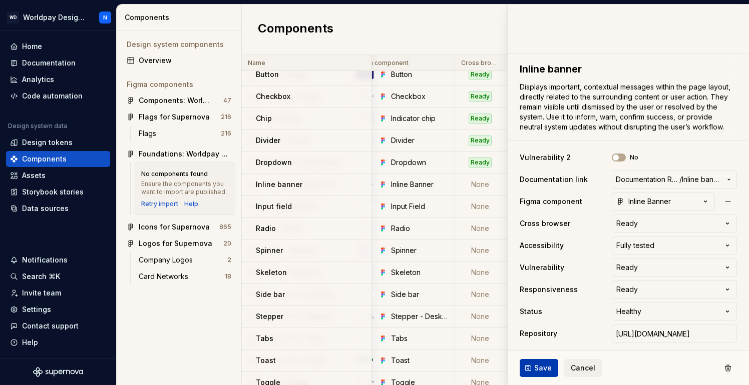
click at [538, 370] on span "Save" at bounding box center [543, 368] width 18 height 10
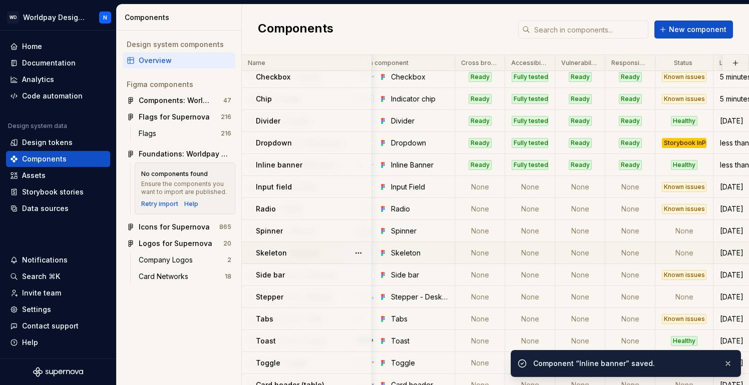
scroll to position [99, 179]
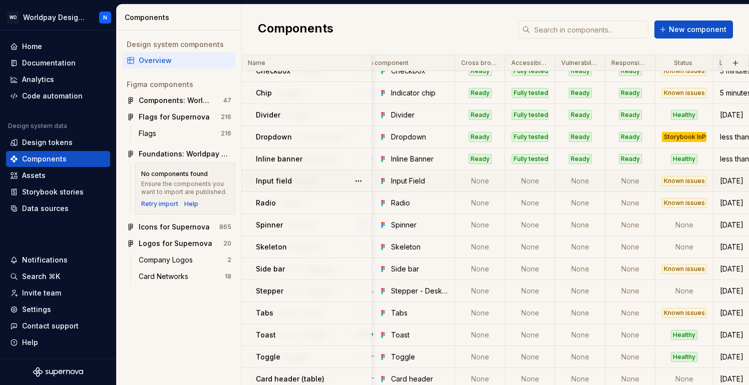
click at [489, 181] on td "None" at bounding box center [480, 181] width 50 height 22
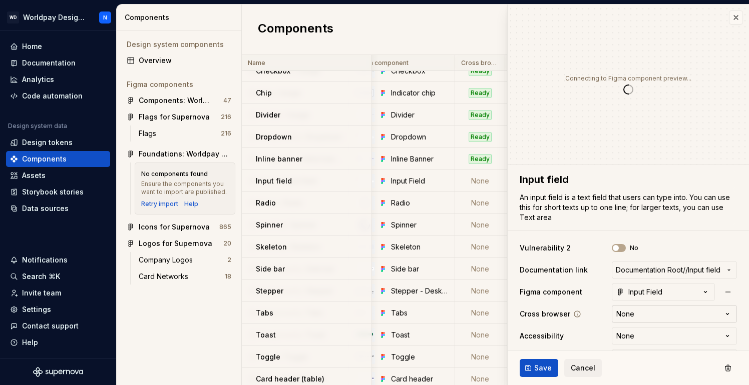
type textarea "*"
click at [629, 319] on html "WD Worldpay Design System N Home Documentation Analytics Code automation Design…" at bounding box center [374, 192] width 749 height 385
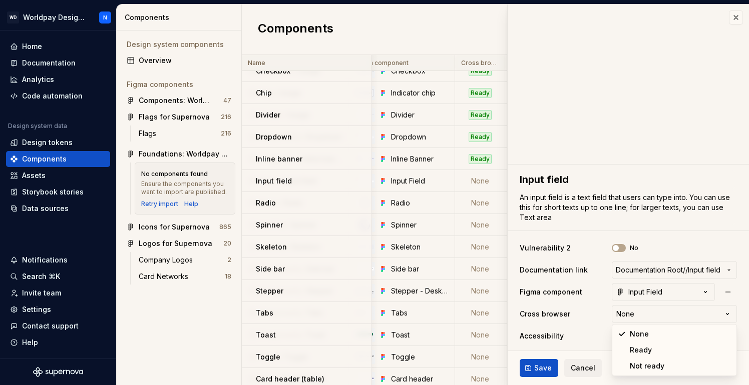
select select "**********"
type textarea "*"
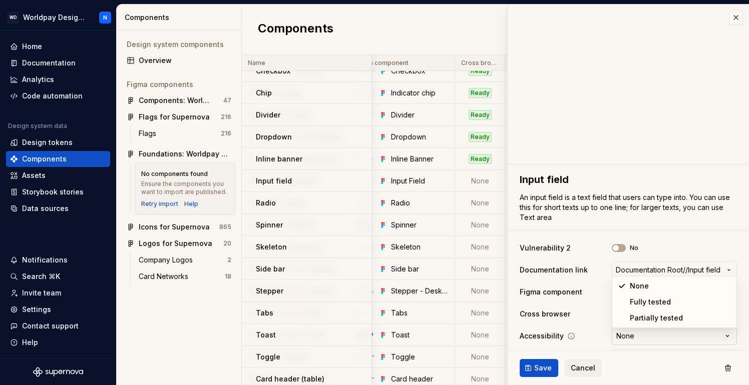
click at [639, 332] on html "WD Worldpay Design System N Home Documentation Analytics Code automation Design…" at bounding box center [374, 192] width 749 height 385
select select "**********"
type textarea "*"
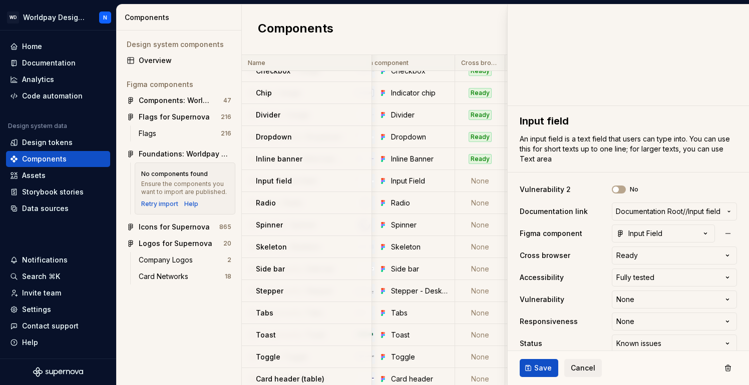
scroll to position [79, 0]
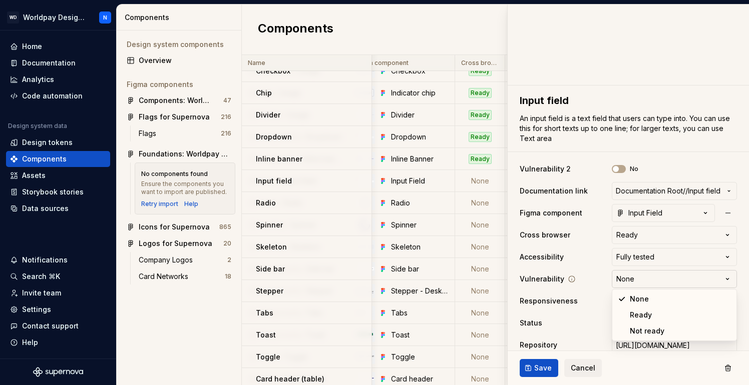
click at [638, 285] on html "WD Worldpay Design System N Home Documentation Analytics Code automation Design…" at bounding box center [374, 192] width 749 height 385
select select "**********"
type textarea "*"
click at [636, 301] on html "WD Worldpay Design System N Home Documentation Analytics Code automation Design…" at bounding box center [374, 192] width 749 height 385
select select "**********"
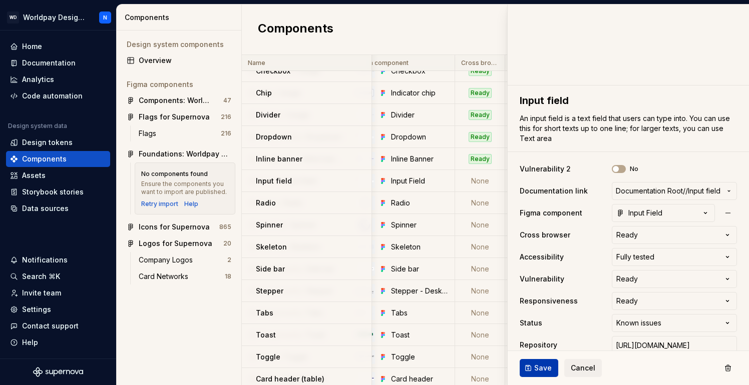
click at [536, 370] on span "Save" at bounding box center [543, 368] width 18 height 10
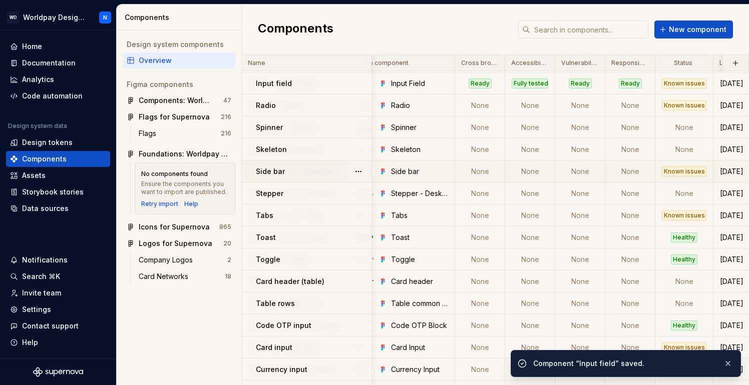
scroll to position [199, 180]
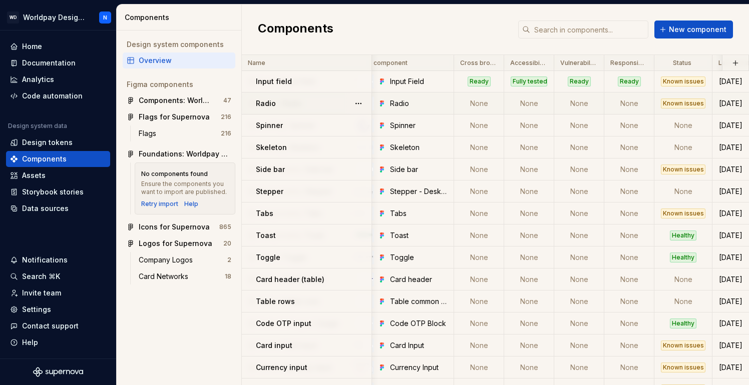
click at [482, 102] on td "None" at bounding box center [479, 104] width 50 height 22
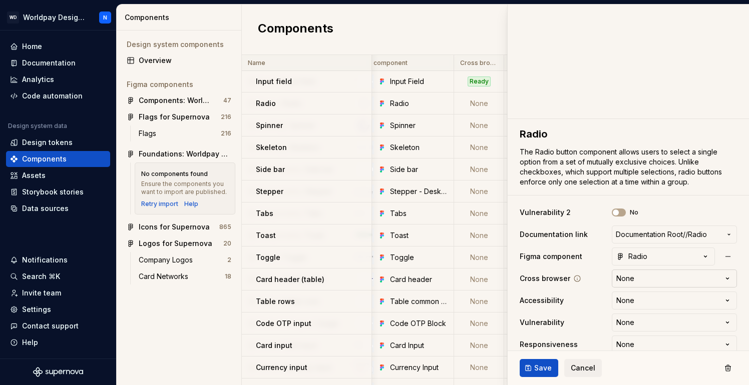
scroll to position [54, 0]
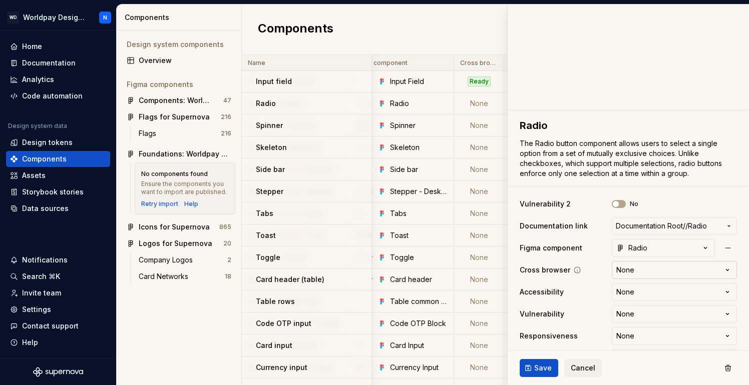
click at [648, 267] on html "WD Worldpay Design System N Home Documentation Analytics Code automation Design…" at bounding box center [374, 192] width 749 height 385
type textarea "*"
select select "**********"
type textarea "*"
click at [643, 292] on html "WD Worldpay Design System N Home Documentation Analytics Code automation Design…" at bounding box center [374, 192] width 749 height 385
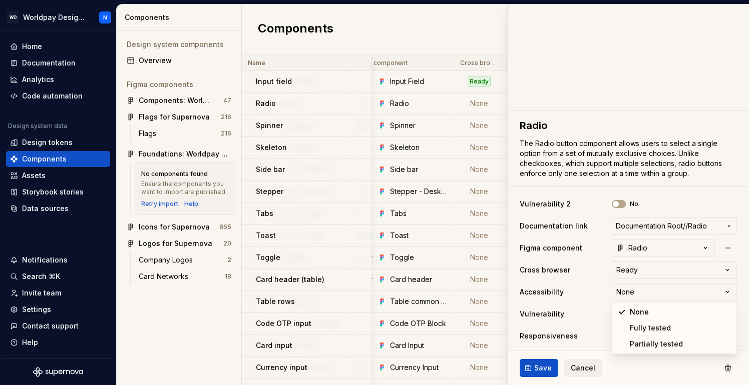
select select "**********"
type textarea "*"
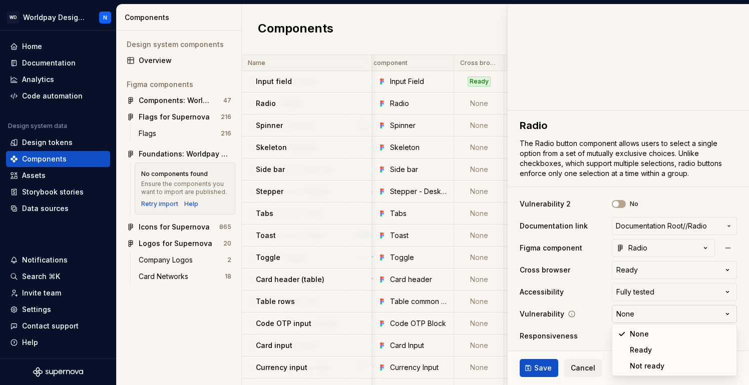
click at [644, 312] on html "WD Worldpay Design System N Home Documentation Analytics Code automation Design…" at bounding box center [374, 192] width 749 height 385
select select "**********"
type textarea "*"
click at [646, 332] on html "WD Worldpay Design System N Home Documentation Analytics Code automation Design…" at bounding box center [374, 192] width 749 height 385
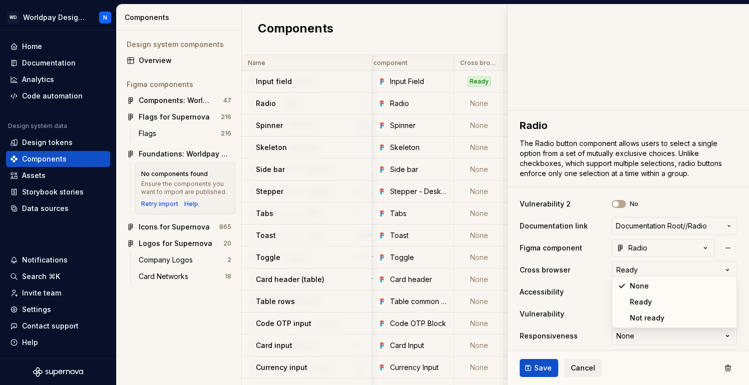
select select "**********"
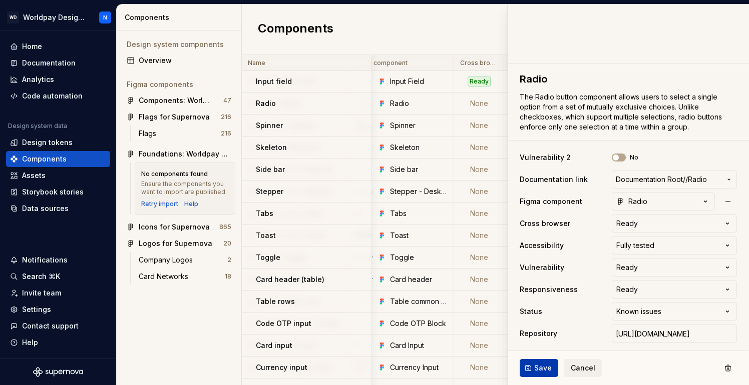
click at [539, 372] on span "Save" at bounding box center [543, 368] width 18 height 10
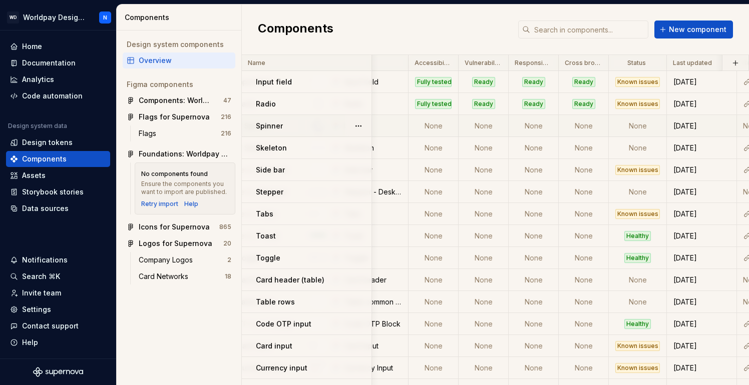
scroll to position [198, 228]
click at [635, 125] on td "None" at bounding box center [635, 126] width 58 height 22
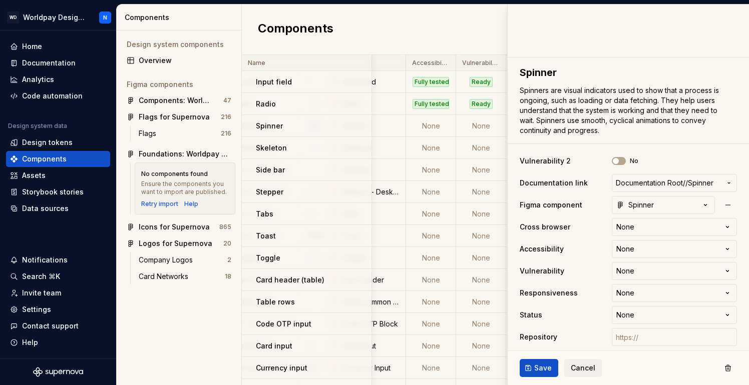
scroll to position [111, 0]
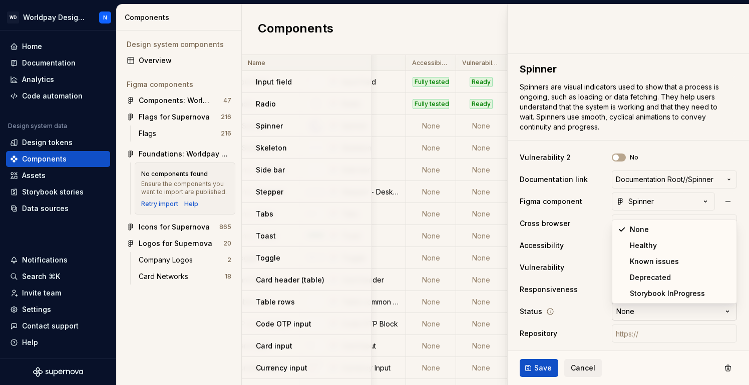
click at [686, 317] on html "WD Worldpay Design System N Home Documentation Analytics Code automation Design…" at bounding box center [374, 192] width 749 height 385
click at [579, 367] on html "WD Worldpay Design System N Home Documentation Analytics Code automation Design…" at bounding box center [374, 192] width 749 height 385
type textarea "*"
drag, startPoint x: 589, startPoint y: 369, endPoint x: 585, endPoint y: 273, distance: 96.2
click at [585, 273] on fieldset "**********" at bounding box center [627, 219] width 241 height 331
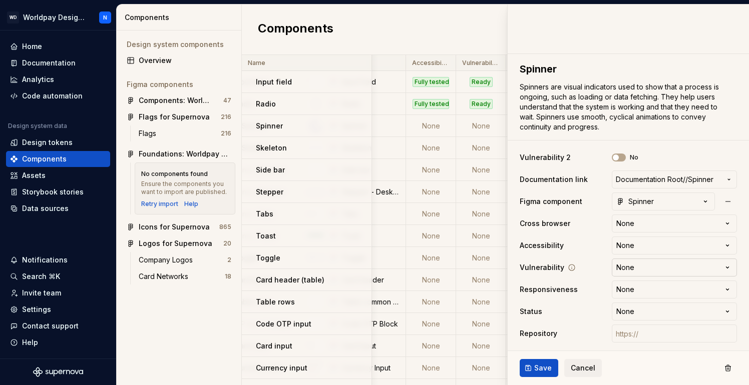
click at [639, 264] on html "WD Worldpay Design System N Home Documentation Analytics Code automation Design…" at bounding box center [374, 192] width 749 height 385
select select "**********"
type textarea "*"
click at [645, 266] on html "WD Worldpay Design System N Home Documentation Analytics Code automation Design…" at bounding box center [374, 192] width 749 height 385
select select
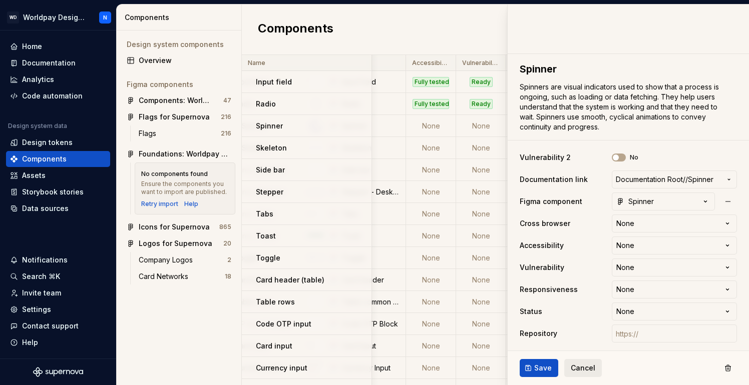
click at [579, 366] on span "Cancel" at bounding box center [582, 368] width 25 height 10
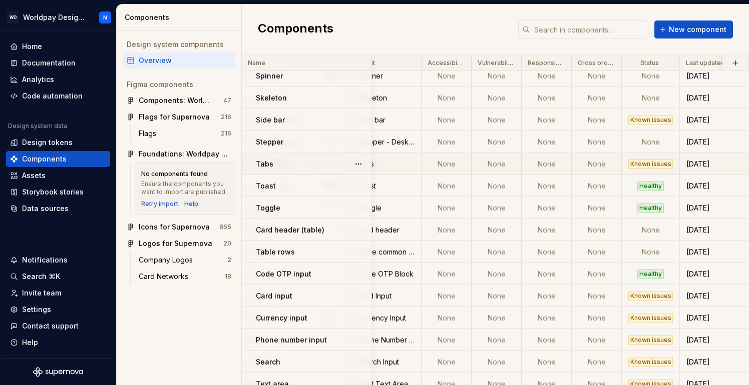
scroll to position [248, 219]
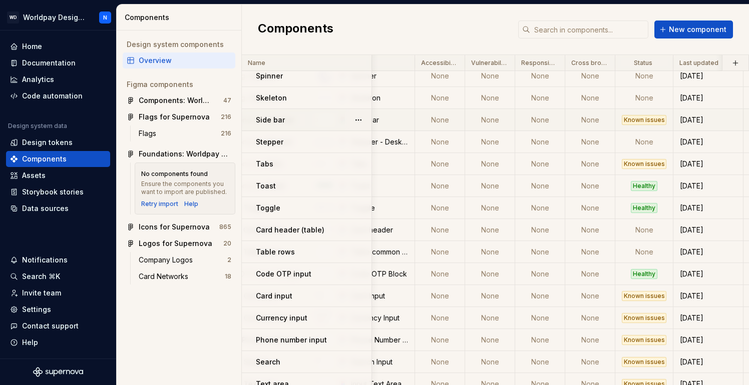
click at [438, 118] on td "None" at bounding box center [440, 120] width 50 height 22
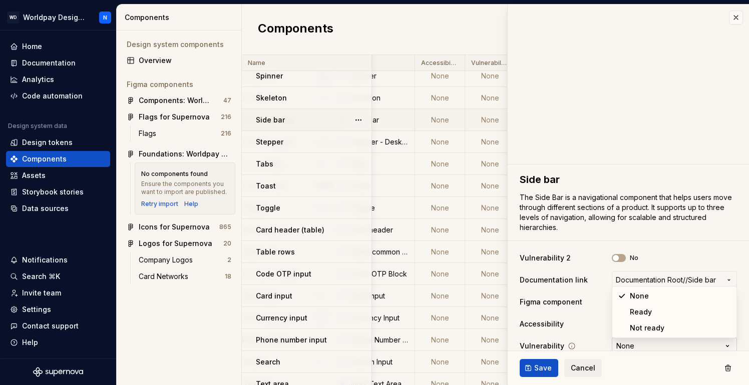
click at [653, 346] on html "WD Worldpay Design System N Home Documentation Analytics Code automation Design…" at bounding box center [374, 192] width 749 height 385
click at [618, 255] on html "WD Worldpay Design System N Home Documentation Analytics Code automation Design…" at bounding box center [374, 192] width 749 height 385
click at [624, 260] on button "No" at bounding box center [618, 258] width 14 height 8
click at [614, 259] on icon "button" at bounding box center [615, 258] width 8 height 6
type textarea "*"
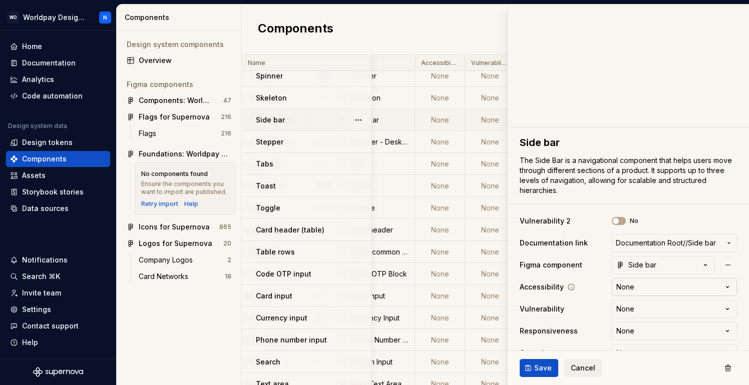
scroll to position [45, 0]
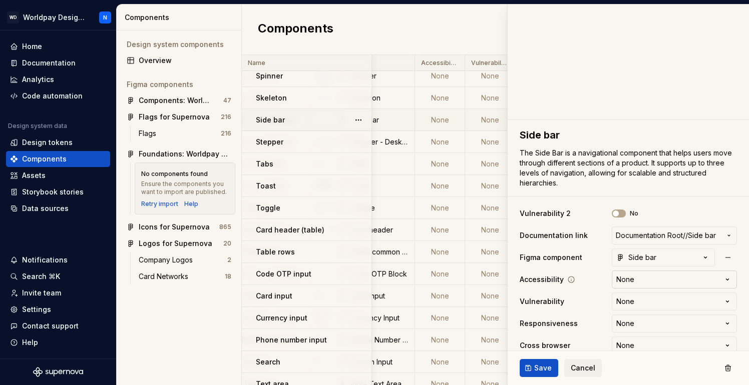
click at [653, 278] on html "WD Worldpay Design System N Home Documentation Analytics Code automation Design…" at bounding box center [374, 192] width 749 height 385
select select "**********"
type textarea "*"
click at [644, 300] on html "WD Worldpay Design System N Home Documentation Analytics Code automation Design…" at bounding box center [374, 192] width 749 height 385
select select "**********"
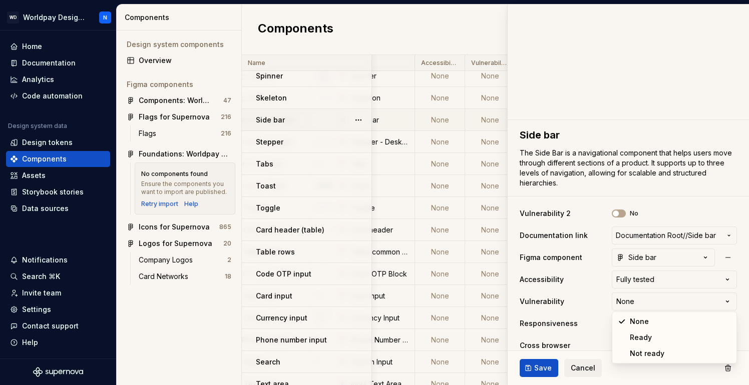
type textarea "*"
click at [589, 369] on span "Cancel" at bounding box center [582, 368] width 25 height 10
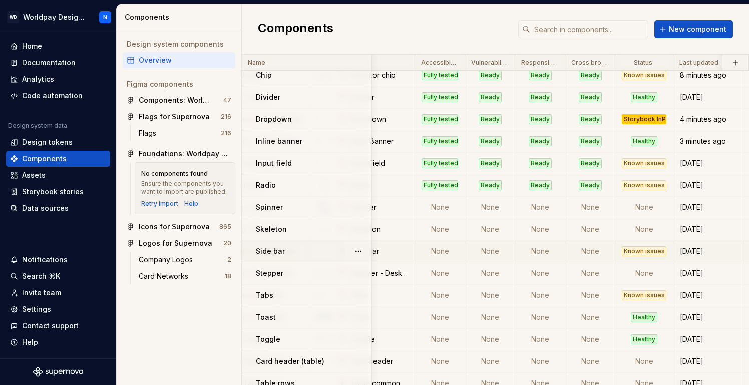
scroll to position [115, 219]
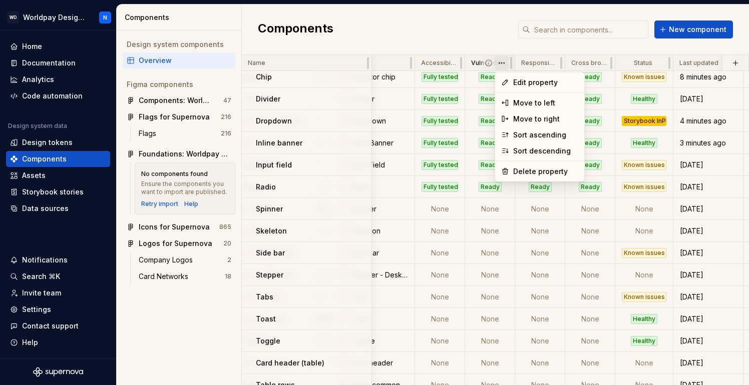
click at [500, 62] on html "WD Worldpay Design System N Home Documentation Analytics Code automation Design…" at bounding box center [374, 192] width 749 height 385
click at [518, 81] on span "Edit property" at bounding box center [545, 83] width 65 height 10
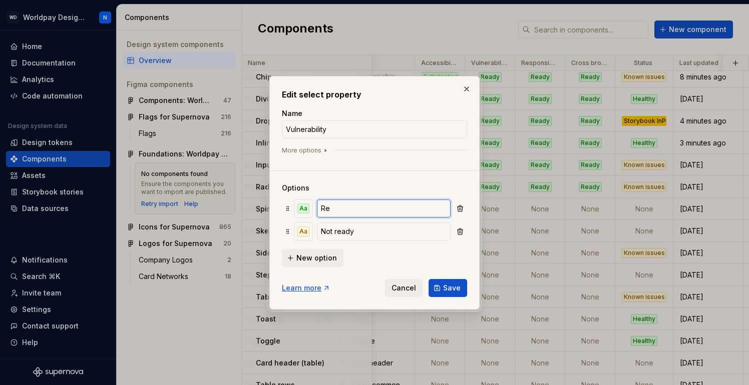
type input "R"
type input "Pass"
click at [447, 284] on span "Save" at bounding box center [452, 288] width 18 height 10
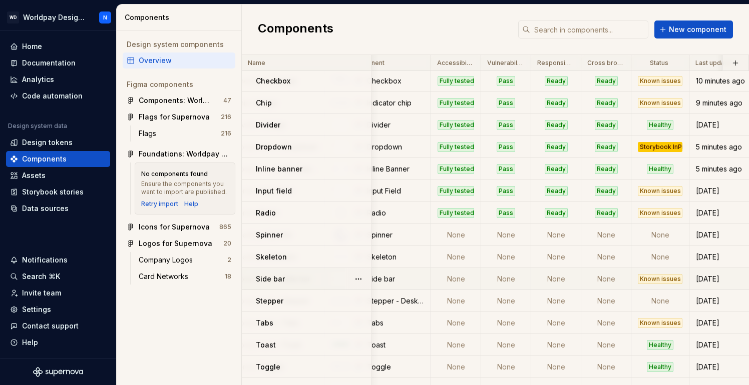
scroll to position [89, 208]
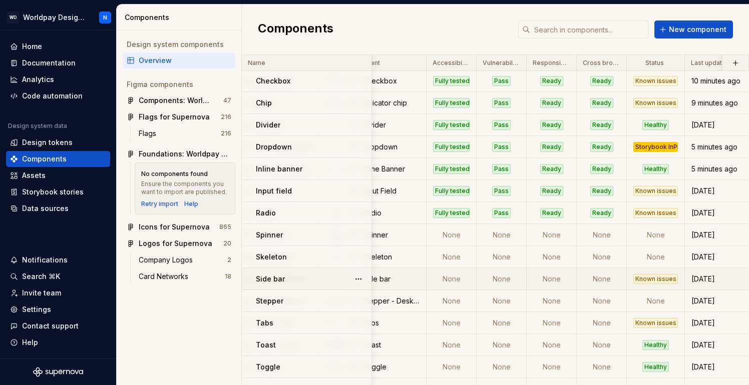
click at [452, 279] on td "None" at bounding box center [451, 279] width 50 height 22
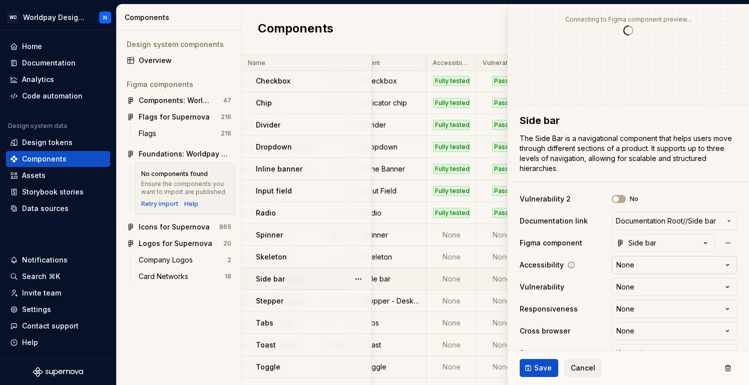
scroll to position [60, 0]
type textarea "*"
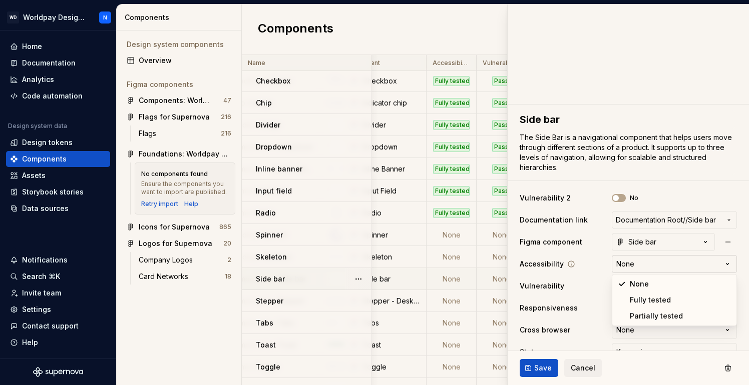
click at [669, 263] on html "WD Worldpay Design System N Home Documentation Analytics Code automation Design…" at bounding box center [374, 192] width 749 height 385
select select "**********"
type textarea "*"
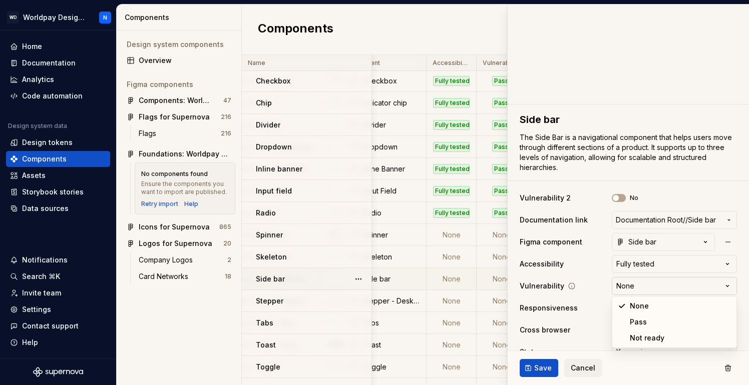
click at [667, 285] on html "WD Worldpay Design System N Home Documentation Analytics Code automation Design…" at bounding box center [374, 192] width 749 height 385
select select "**********"
type textarea "*"
click at [656, 306] on html "WD Worldpay Design System N Home Documentation Analytics Code automation Design…" at bounding box center [374, 192] width 749 height 385
select select "**********"
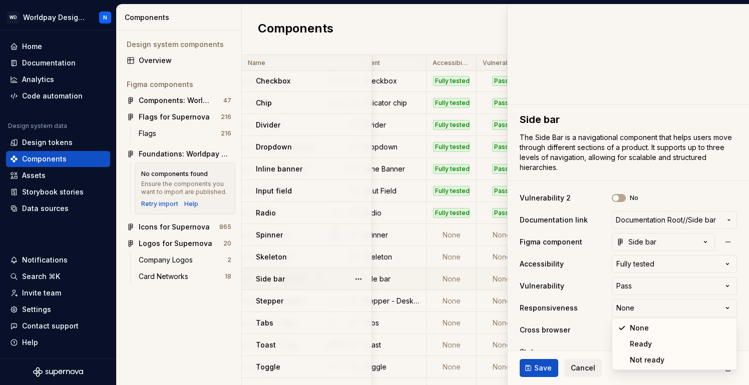
type textarea "*"
click at [653, 327] on html "WD Worldpay Design System N Home Documentation Analytics Code automation Design…" at bounding box center [374, 192] width 749 height 385
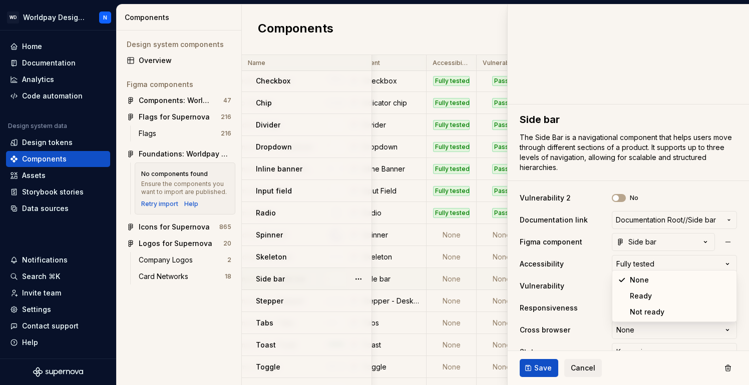
select select "**********"
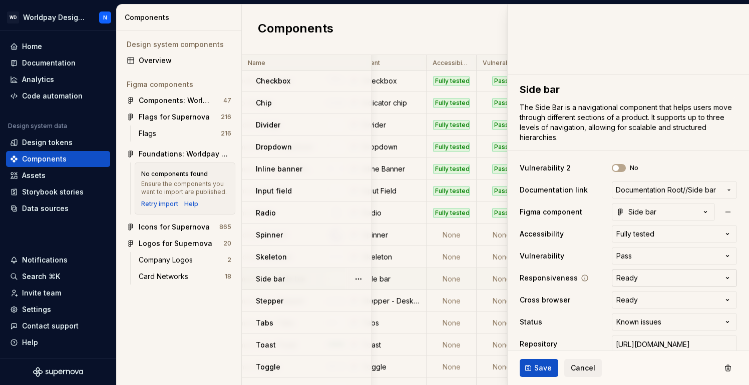
scroll to position [101, 0]
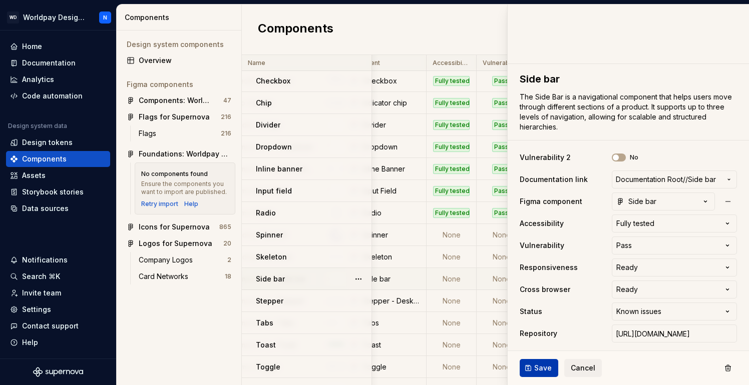
click at [544, 370] on span "Save" at bounding box center [543, 368] width 18 height 10
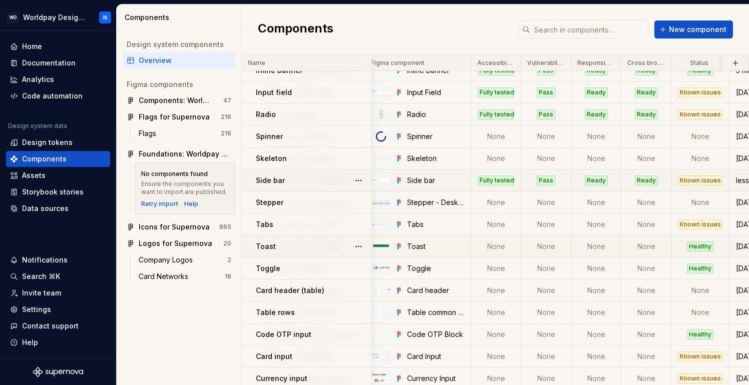
scroll to position [188, 162]
click at [503, 225] on td "None" at bounding box center [497, 225] width 50 height 22
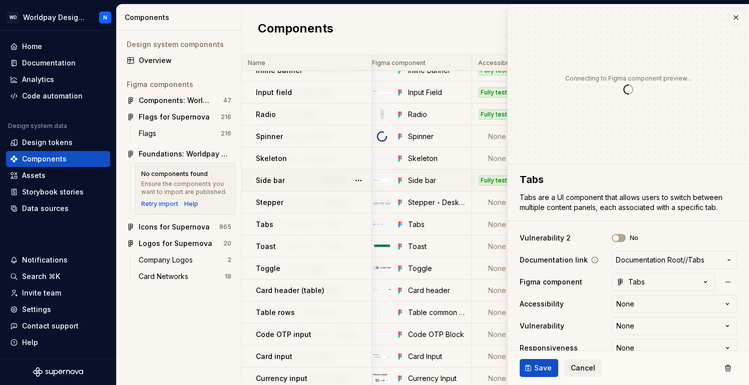
type textarea "*"
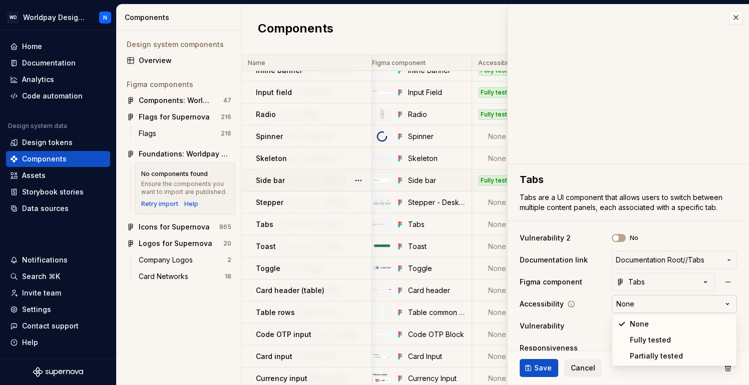
click at [664, 301] on html "WD Worldpay Design System N Home Documentation Analytics Code automation Design…" at bounding box center [374, 192] width 749 height 385
select select "**********"
type textarea "*"
click at [659, 325] on html "WD Worldpay Design System N Home Documentation Analytics Code automation Design…" at bounding box center [374, 192] width 749 height 385
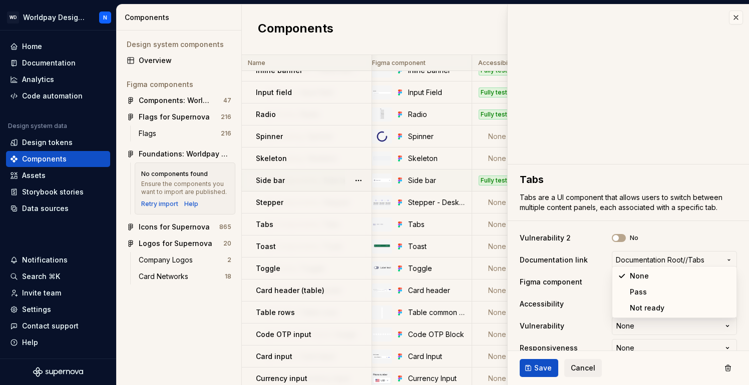
select select "**********"
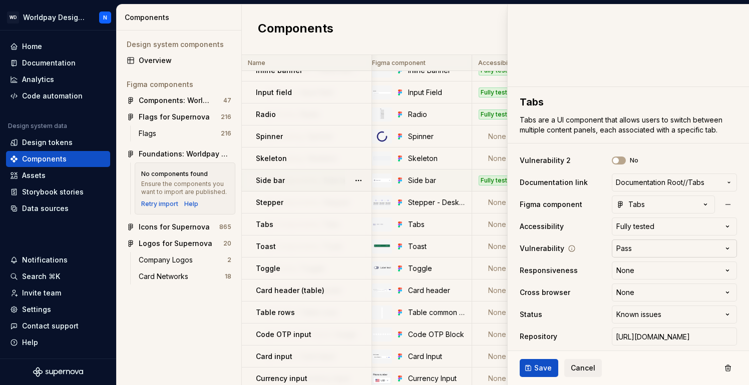
scroll to position [81, 0]
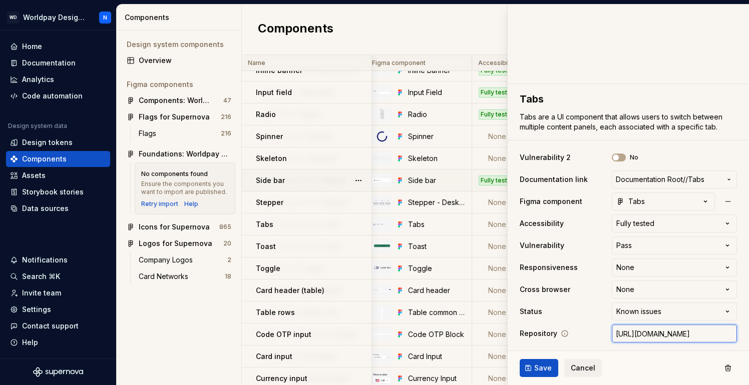
click at [700, 332] on input "[URL][DOMAIN_NAME]" at bounding box center [673, 334] width 125 height 18
click at [696, 333] on input "[URL][DOMAIN_NAME]" at bounding box center [673, 334] width 125 height 18
drag, startPoint x: 710, startPoint y: 334, endPoint x: 752, endPoint y: 331, distance: 42.6
click at [748, 331] on html "WD Worldpay Design System N Home Documentation Analytics Code automation Design…" at bounding box center [374, 192] width 749 height 385
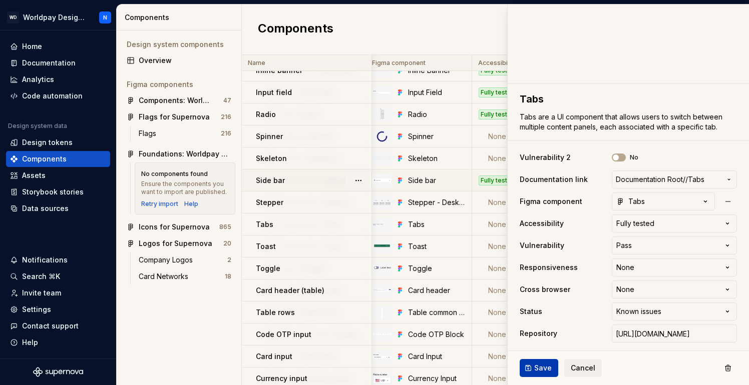
scroll to position [0, 0]
click at [545, 366] on span "Save" at bounding box center [543, 368] width 18 height 10
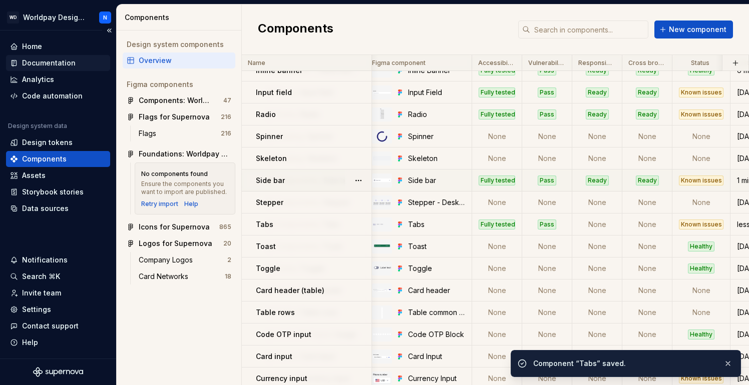
click at [56, 61] on div "Documentation" at bounding box center [49, 63] width 54 height 10
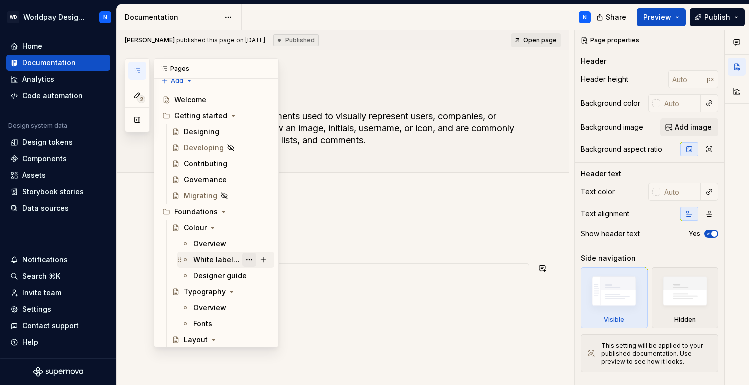
scroll to position [9, 0]
click at [207, 179] on div "Governance" at bounding box center [205, 181] width 43 height 10
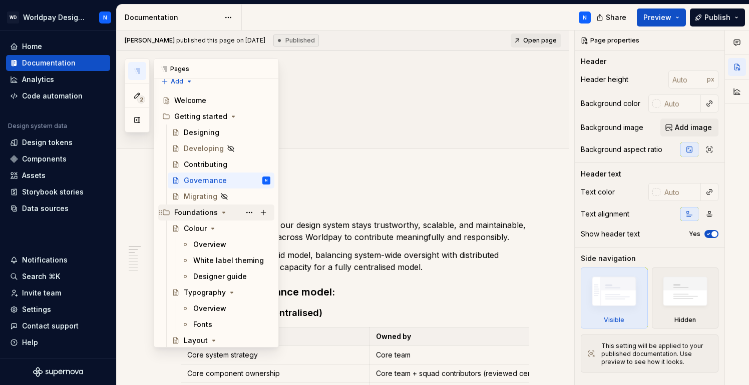
click at [224, 212] on icon "Page tree" at bounding box center [224, 213] width 8 height 8
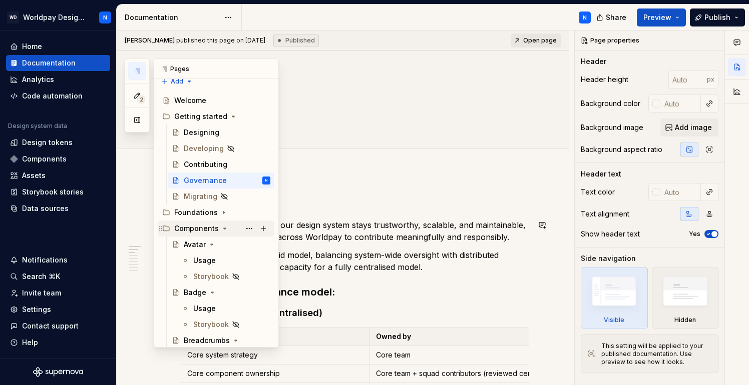
click at [223, 230] on icon "Page tree" at bounding box center [225, 229] width 8 height 8
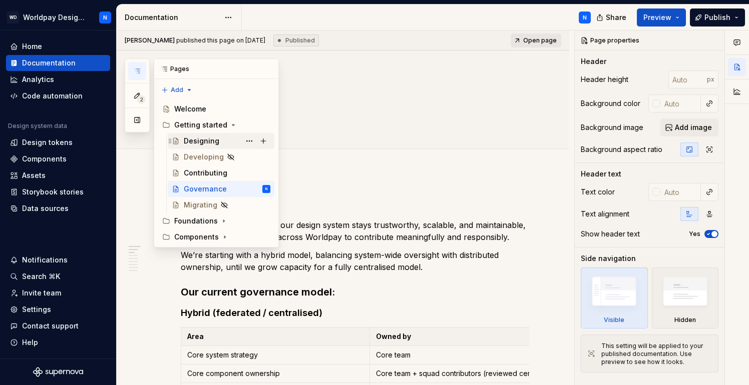
click at [204, 141] on div "Designing" at bounding box center [202, 141] width 36 height 10
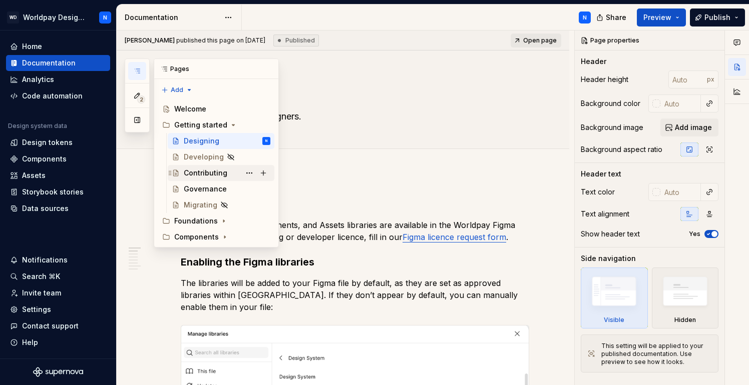
click at [203, 171] on div "Contributing" at bounding box center [206, 173] width 44 height 10
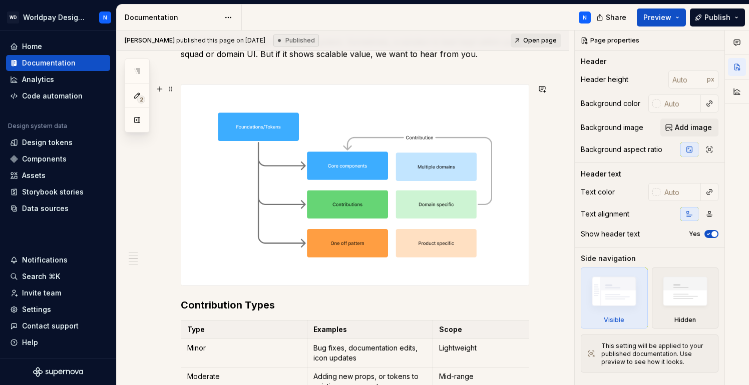
scroll to position [348, 0]
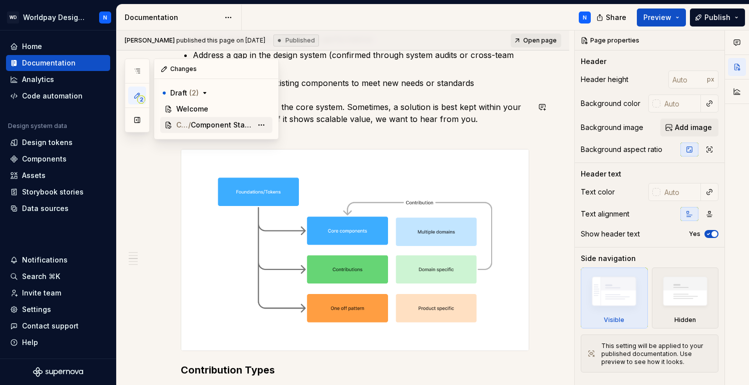
click at [215, 126] on span "Component Status" at bounding box center [222, 125] width 62 height 10
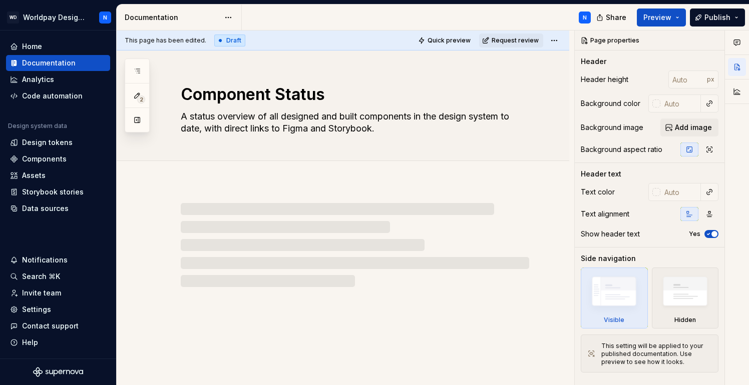
type textarea "*"
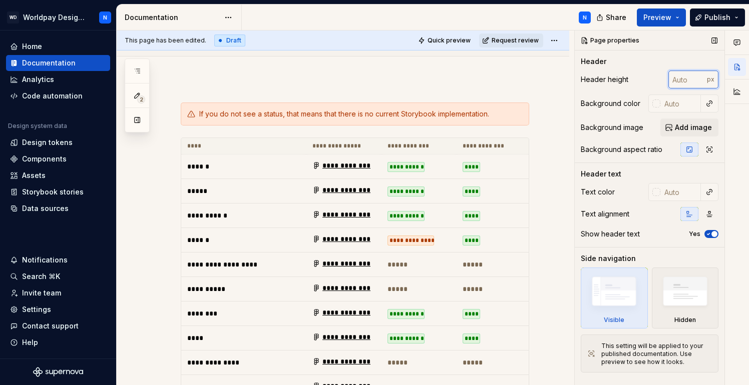
click at [691, 77] on input "number" at bounding box center [687, 80] width 39 height 18
type input "1000"
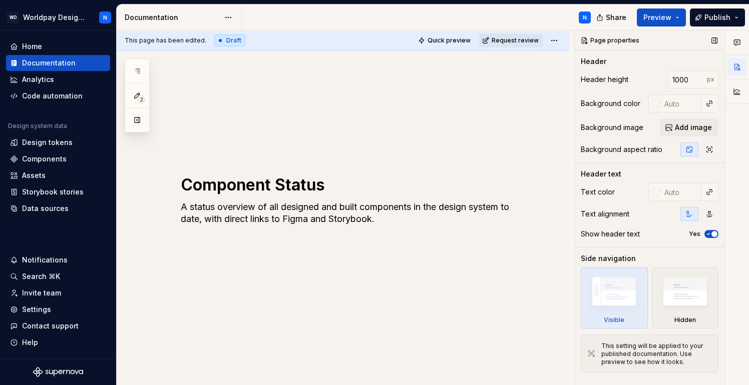
click at [693, 57] on div "Header" at bounding box center [649, 62] width 138 height 10
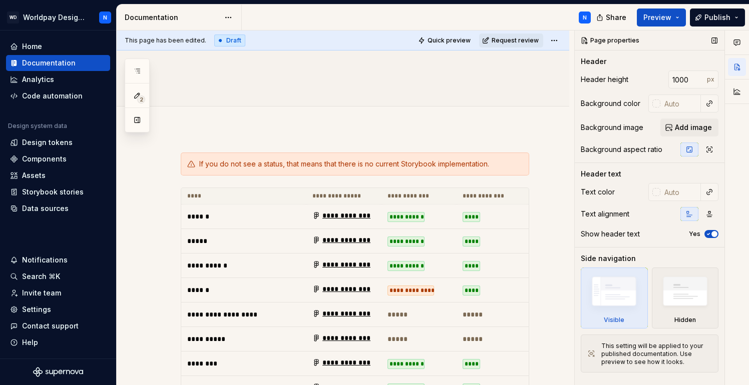
scroll to position [494, 0]
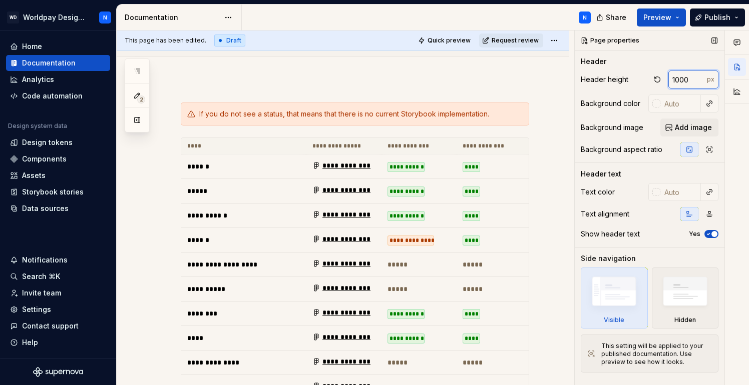
click at [693, 79] on input "1000" at bounding box center [687, 80] width 39 height 18
click at [584, 90] on div "Header height 1000 px Background color Background image Add image Background as…" at bounding box center [649, 117] width 138 height 92
type textarea "*"
click at [698, 74] on input "1000" at bounding box center [687, 80] width 39 height 18
drag, startPoint x: 687, startPoint y: 80, endPoint x: 670, endPoint y: 79, distance: 17.5
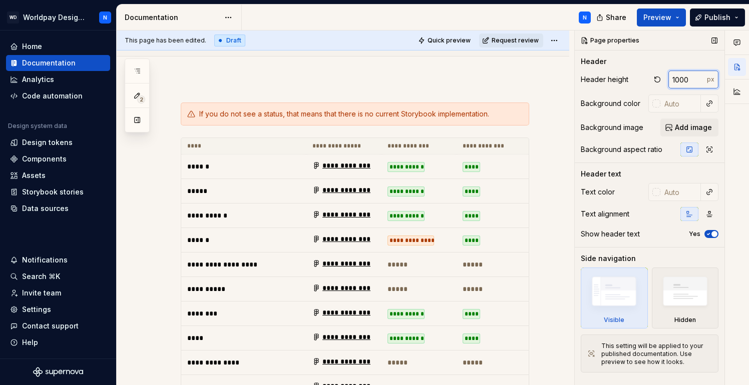
click at [670, 79] on input "1000" at bounding box center [687, 80] width 39 height 18
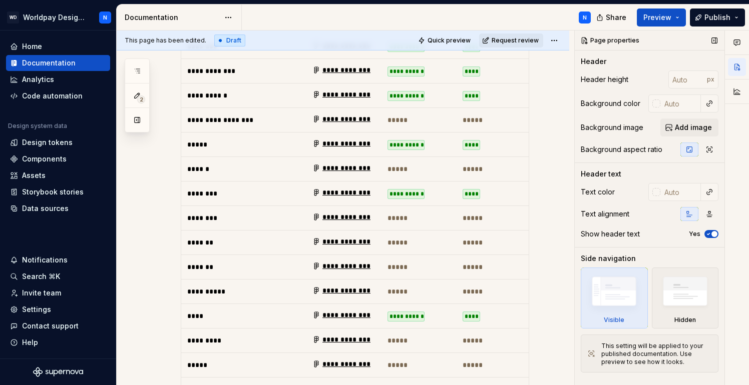
click at [640, 67] on div "Header Header height px Background color Background image Add image Background …" at bounding box center [649, 110] width 138 height 106
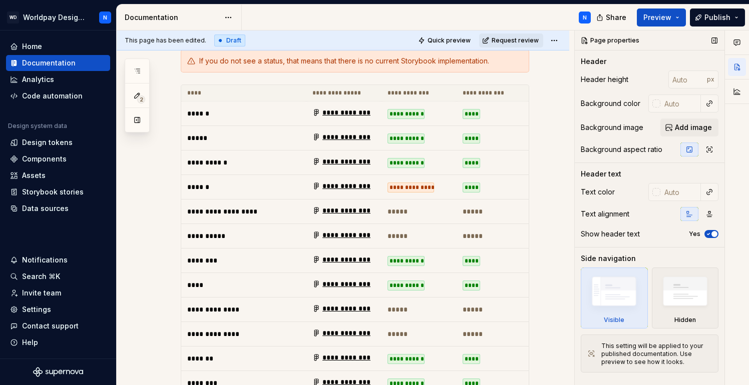
scroll to position [105, 0]
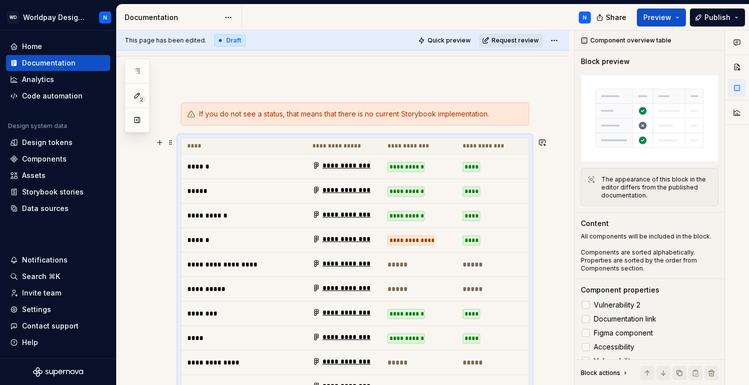
click at [526, 167] on td "****" at bounding box center [493, 167] width 75 height 25
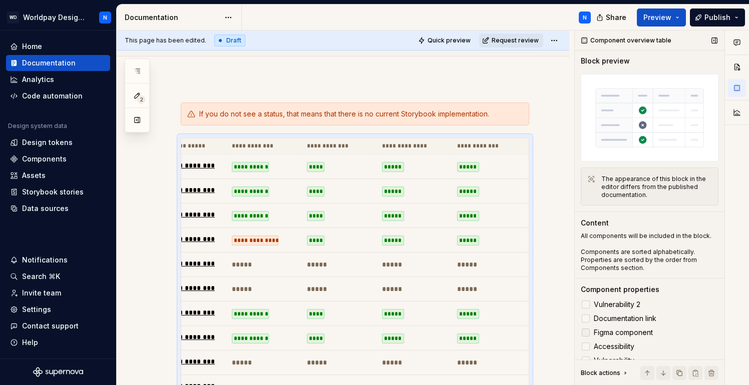
scroll to position [0, 0]
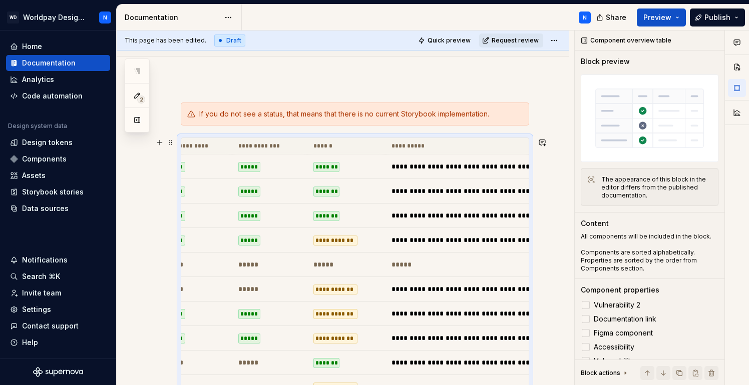
scroll to position [0, 451]
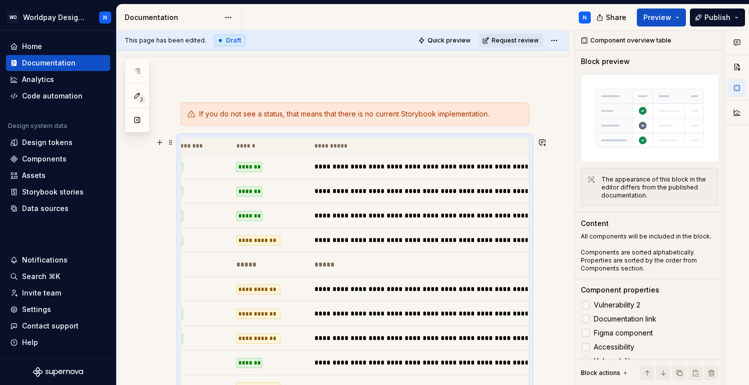
click at [278, 146] on th "******" at bounding box center [269, 146] width 78 height 17
click at [630, 192] on div "The appearance of this block in the editor differs from the published documenta…" at bounding box center [656, 188] width 111 height 24
click at [739, 66] on button "button" at bounding box center [737, 67] width 18 height 18
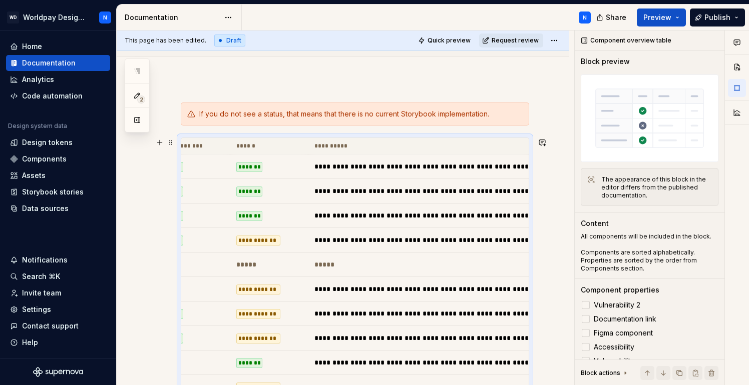
click at [498, 140] on th "**********" at bounding box center [420, 146] width 225 height 17
click at [740, 65] on button "button" at bounding box center [737, 67] width 18 height 18
click at [462, 150] on th "**********" at bounding box center [420, 146] width 225 height 17
click at [659, 126] on img at bounding box center [649, 119] width 138 height 88
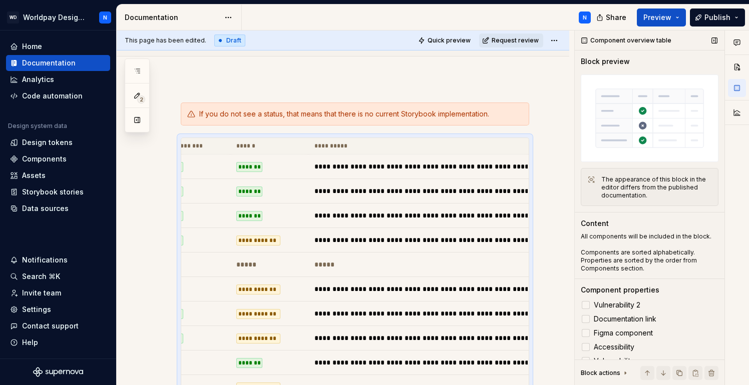
click at [659, 126] on img at bounding box center [649, 119] width 138 height 88
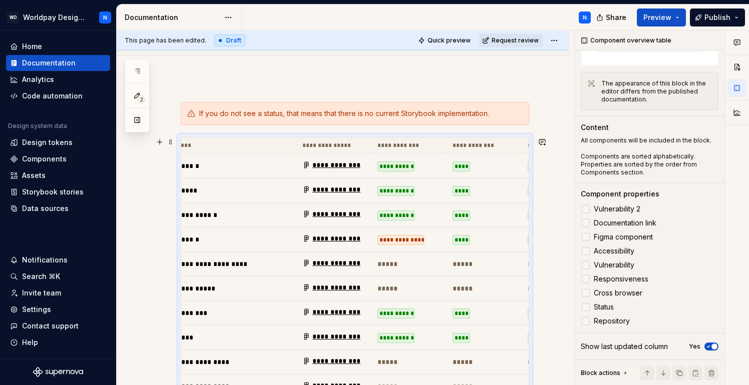
scroll to position [0, 0]
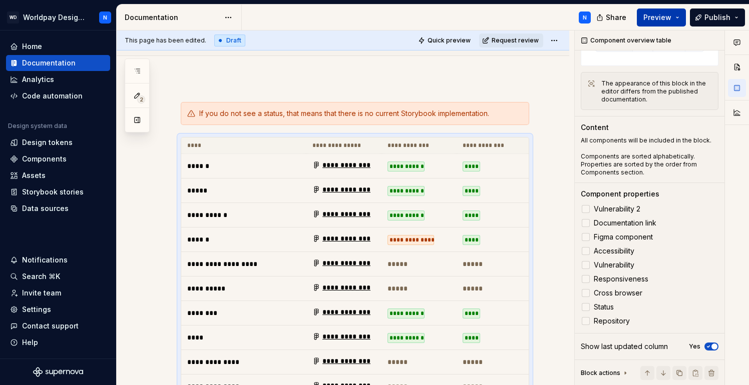
click at [671, 18] on span "Preview" at bounding box center [657, 18] width 28 height 10
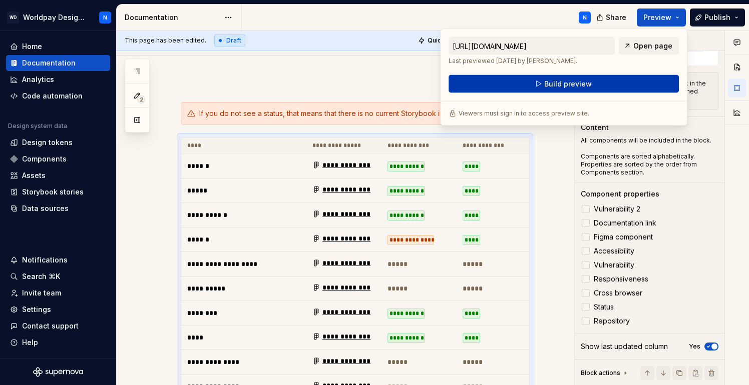
click at [561, 84] on span "Build preview" at bounding box center [568, 84] width 48 height 10
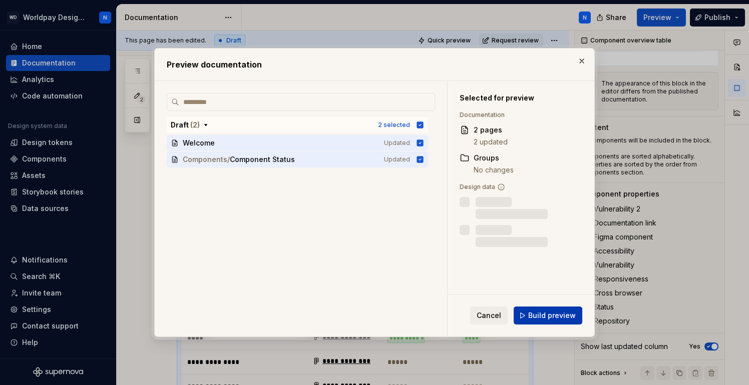
click at [544, 315] on span "Build preview" at bounding box center [552, 316] width 48 height 10
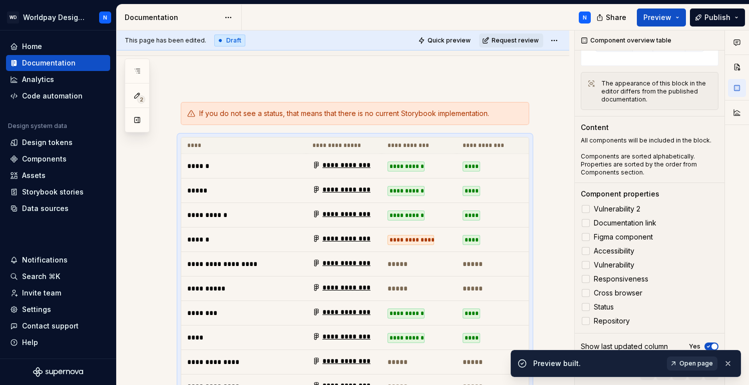
click at [694, 364] on span "Open page" at bounding box center [696, 364] width 34 height 8
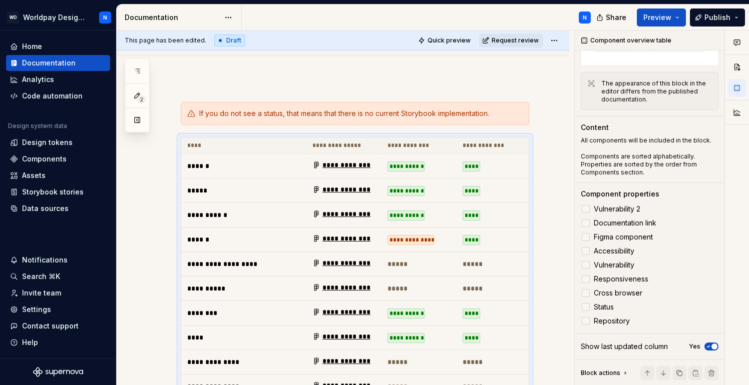
type textarea "*"
